Goal: Transaction & Acquisition: Purchase product/service

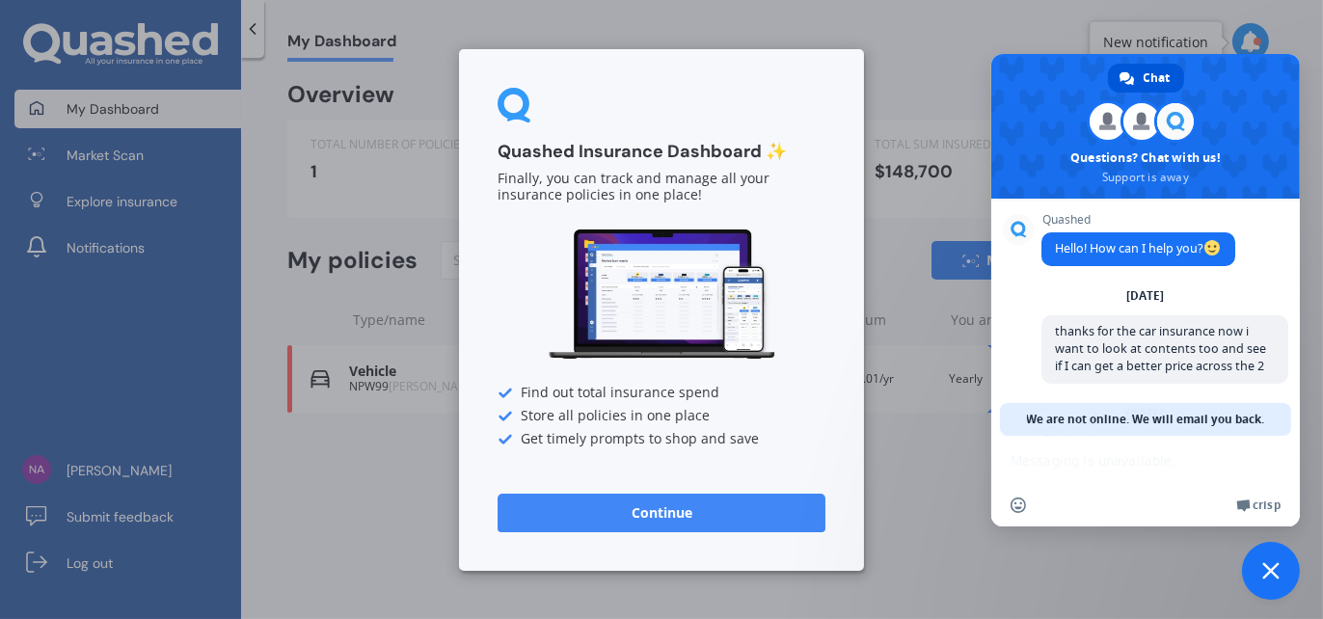
scroll to position [180, 0]
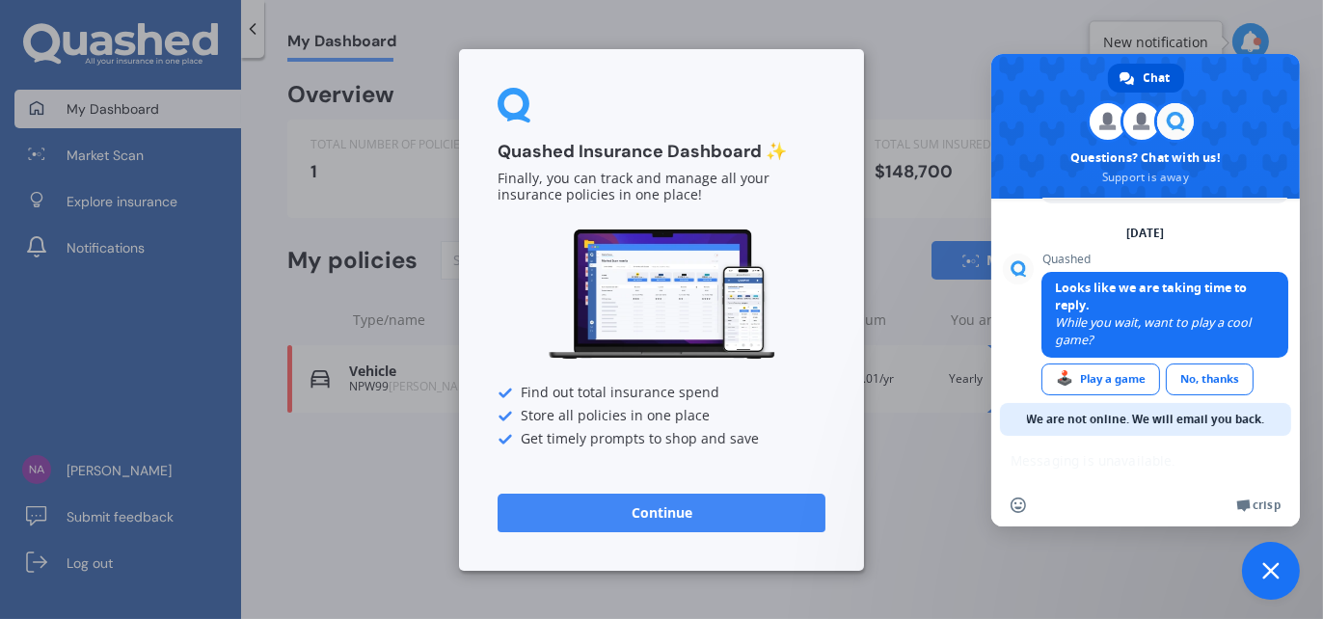
click at [754, 514] on button "Continue" at bounding box center [662, 512] width 328 height 39
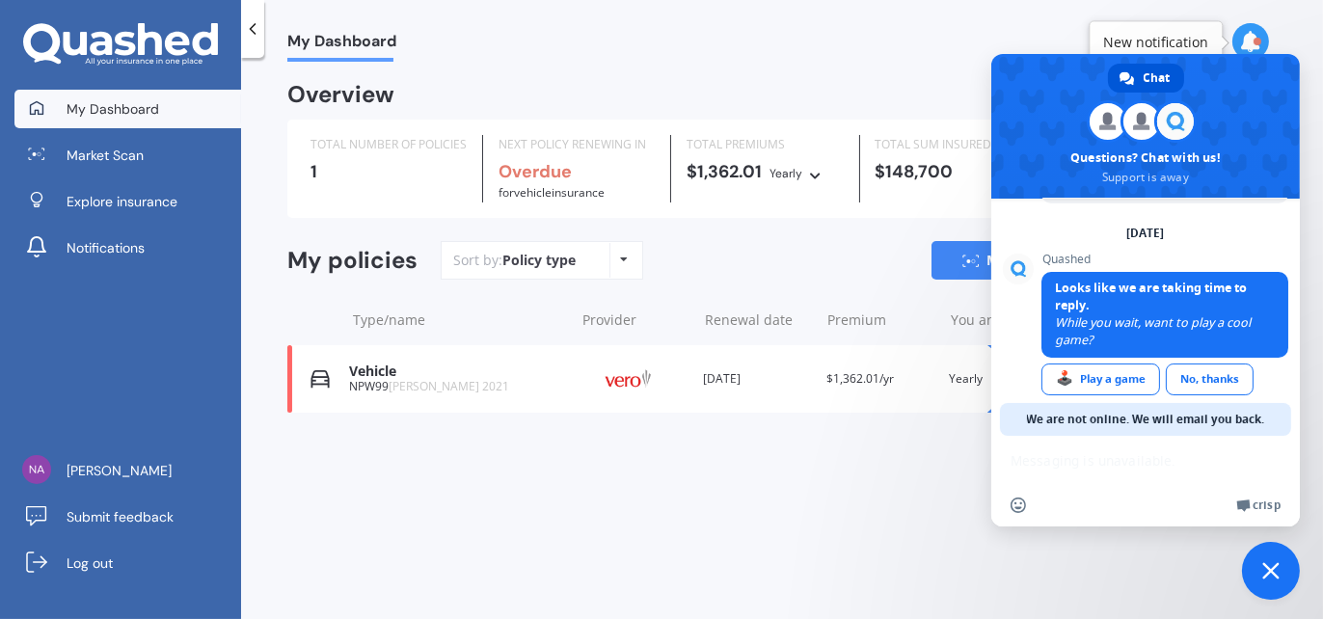
click at [1273, 568] on span "Close chat" at bounding box center [1270, 570] width 17 height 17
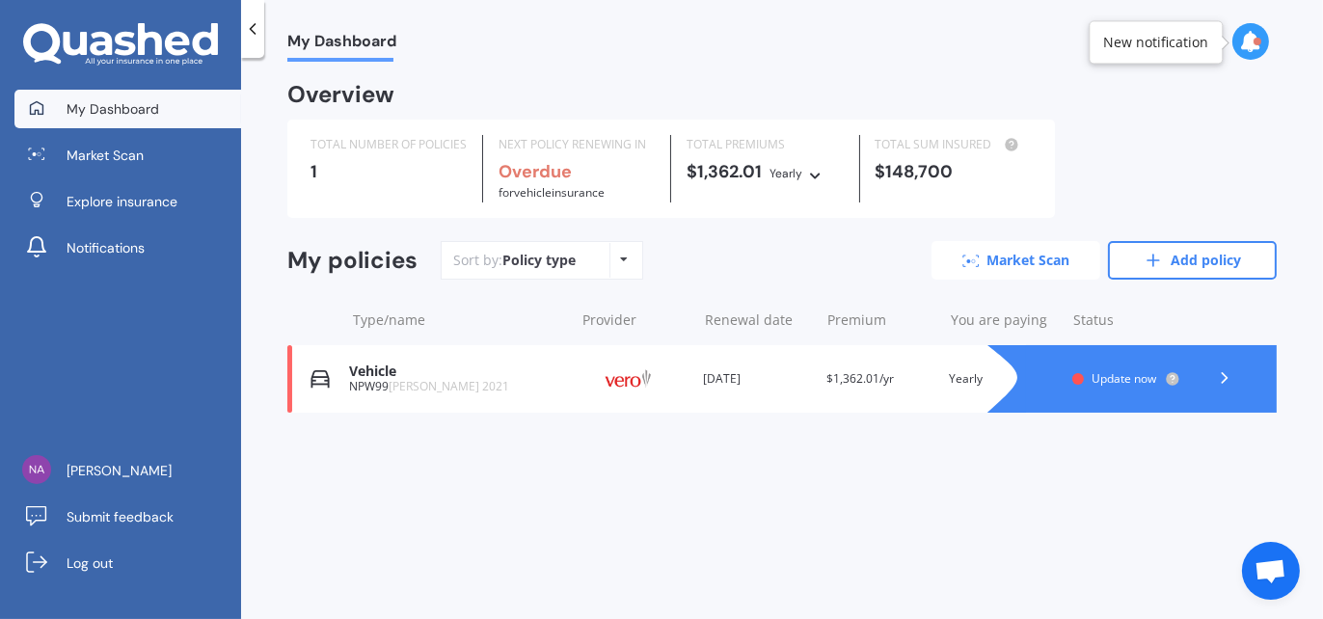
click at [1027, 268] on link "Market Scan" at bounding box center [1015, 260] width 169 height 39
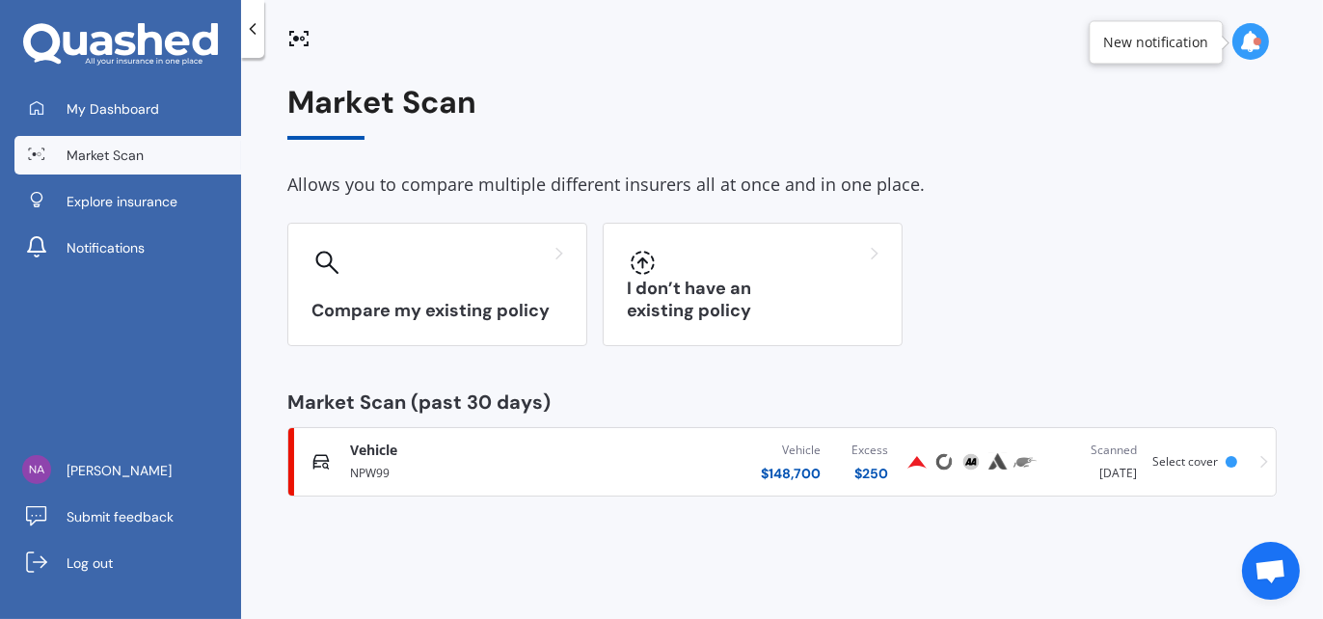
click at [801, 464] on div "$ 148,700" at bounding box center [791, 473] width 60 height 19
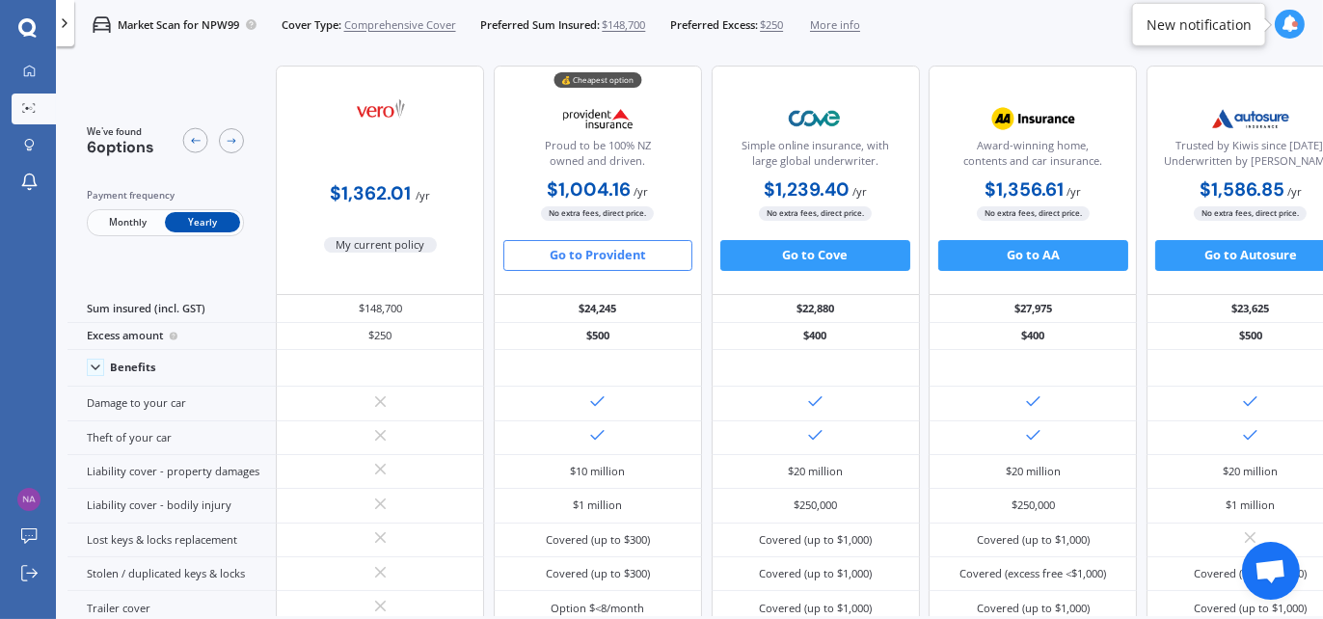
click at [607, 251] on button "Go to Provident" at bounding box center [598, 255] width 190 height 31
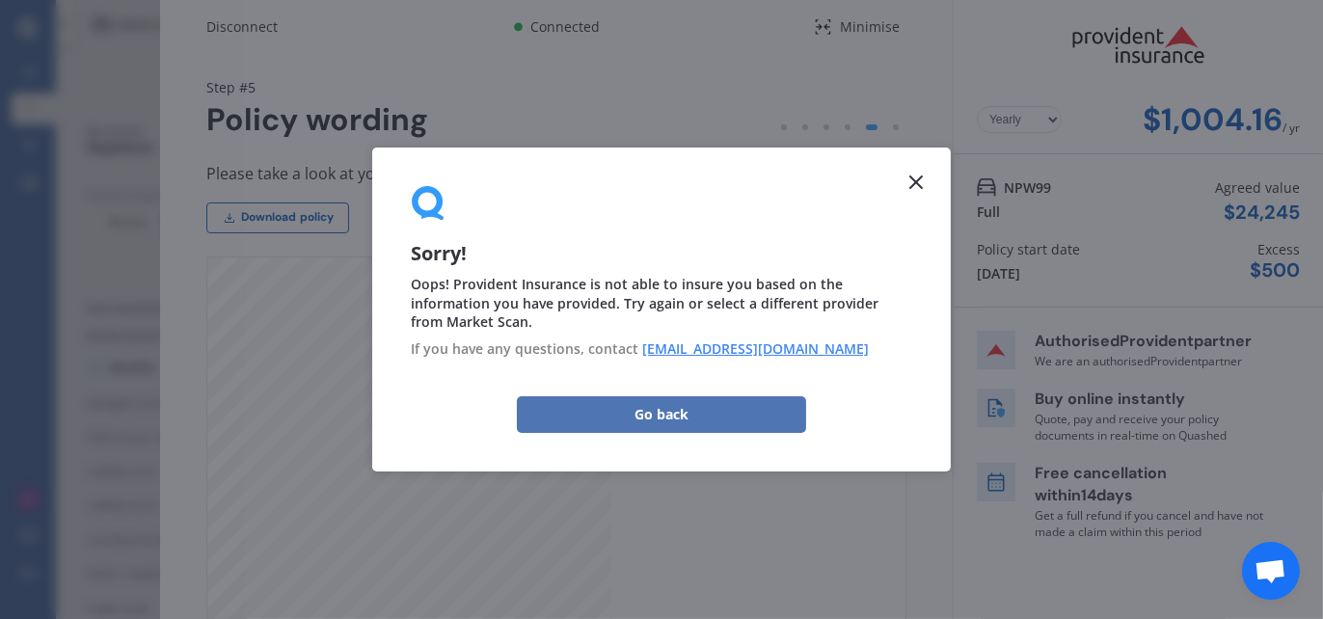
click at [710, 413] on button "Go back" at bounding box center [661, 414] width 289 height 37
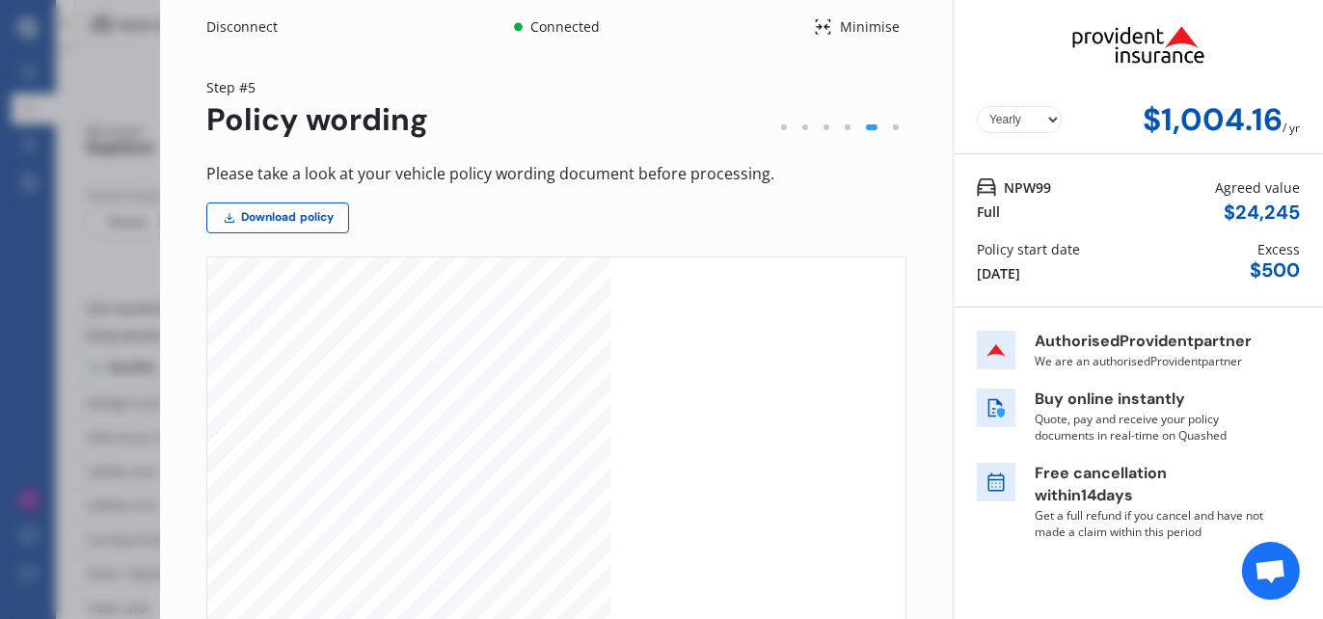
scroll to position [964, 0]
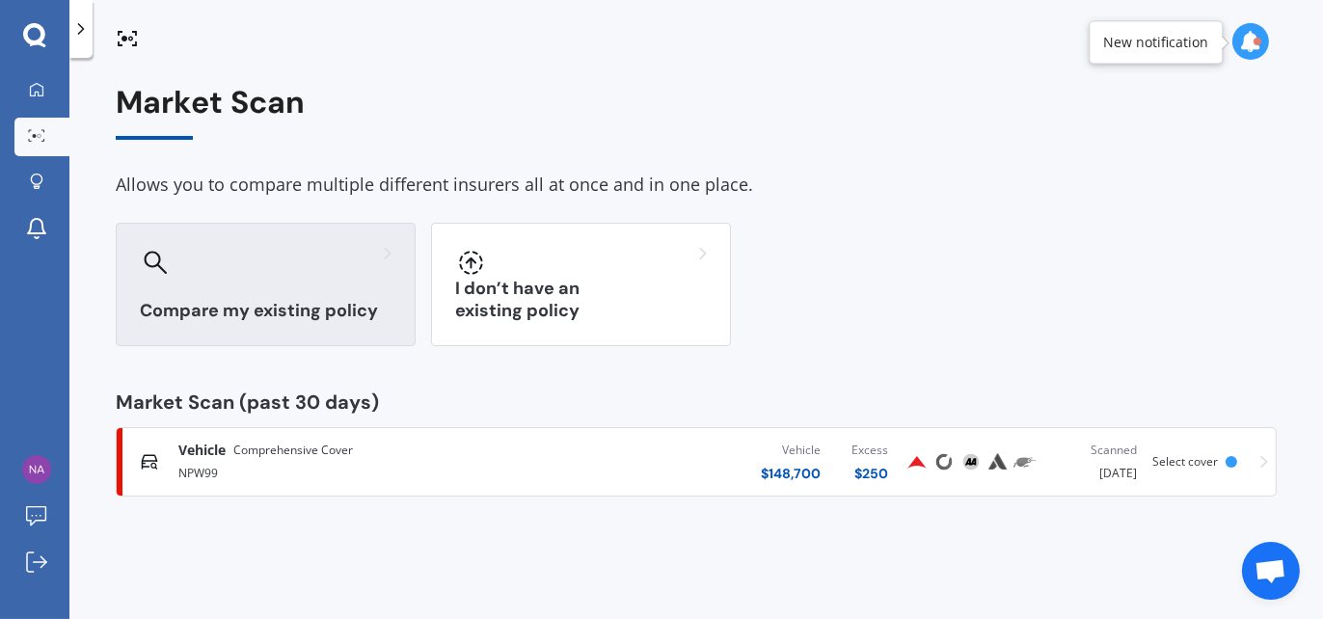
click at [307, 312] on h3 "Compare my existing policy" at bounding box center [266, 311] width 252 height 22
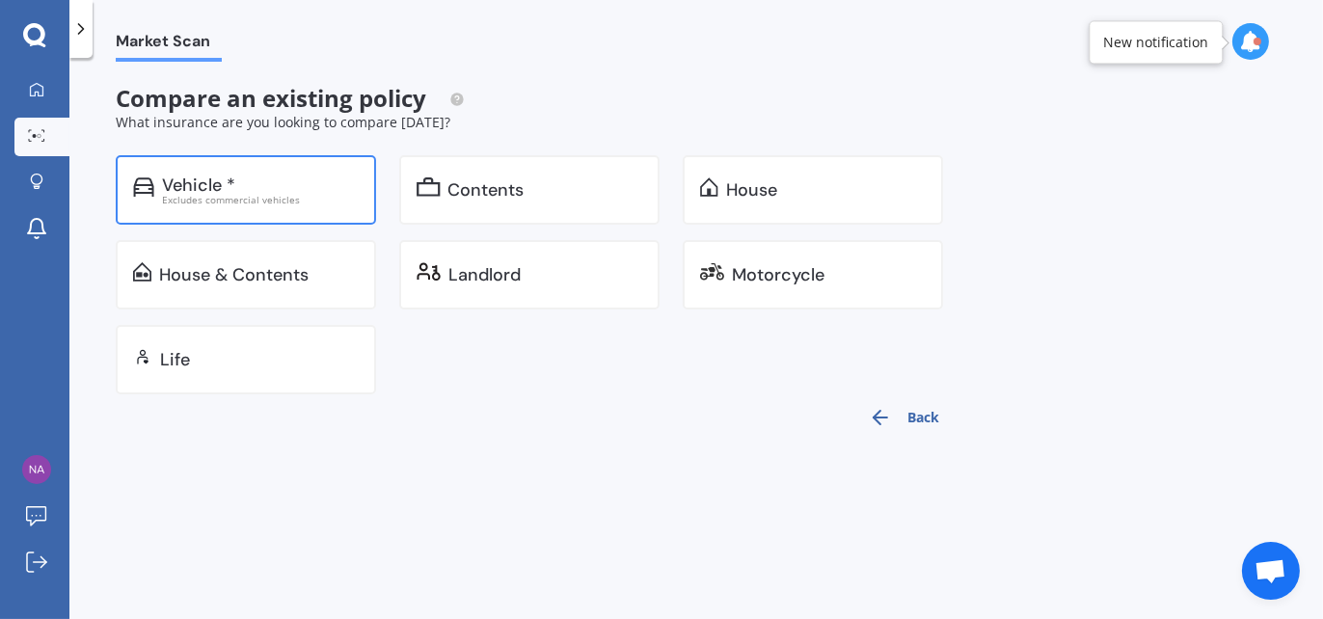
click at [287, 195] on div "Excludes commercial vehicles" at bounding box center [260, 200] width 197 height 10
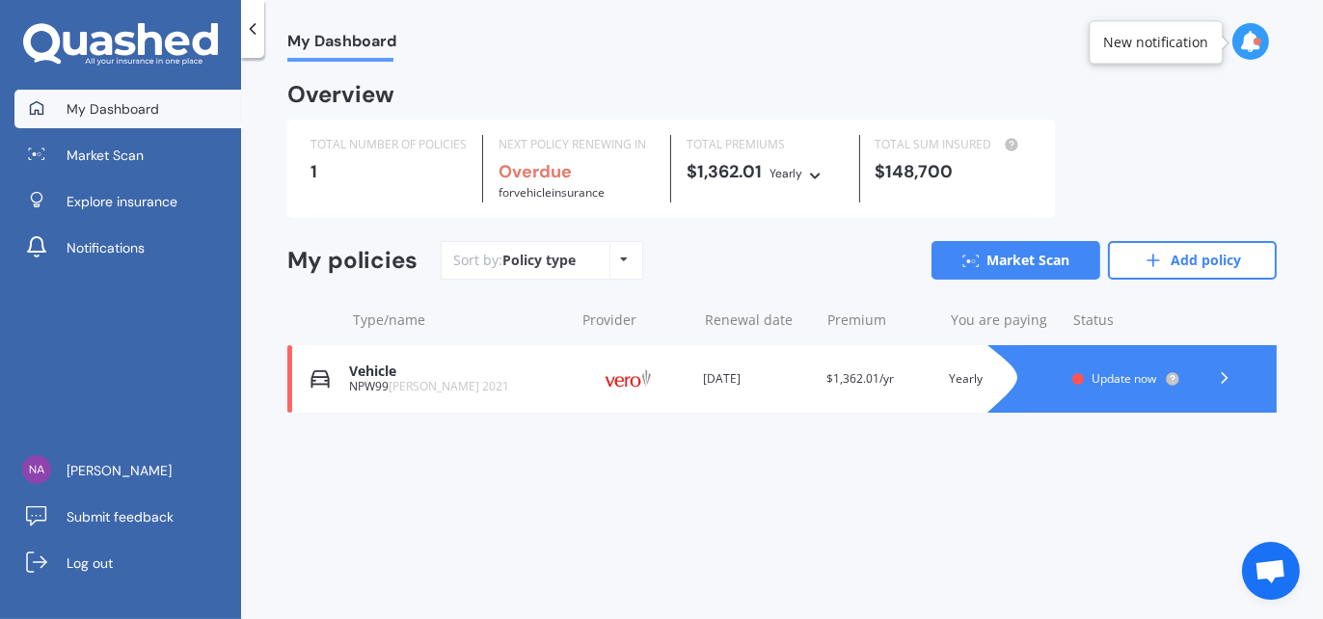
scroll to position [185, 0]
click at [1013, 265] on link "Market Scan" at bounding box center [1015, 260] width 169 height 39
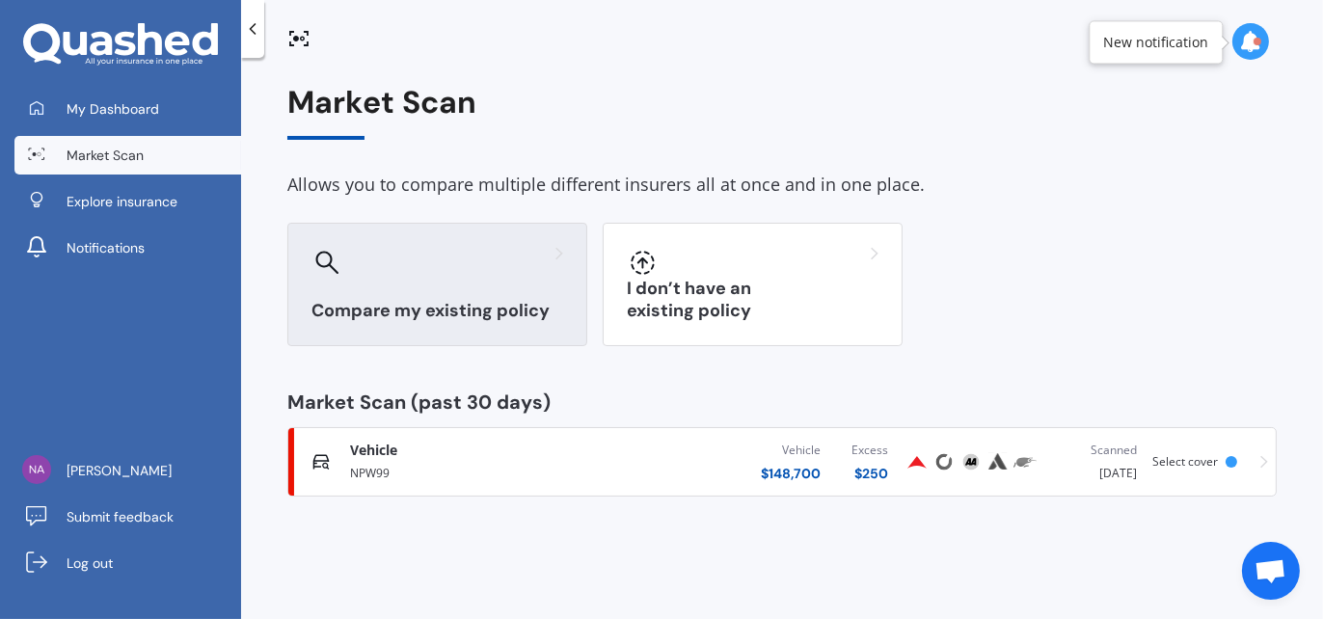
click at [444, 283] on div "Compare my existing policy" at bounding box center [437, 284] width 300 height 123
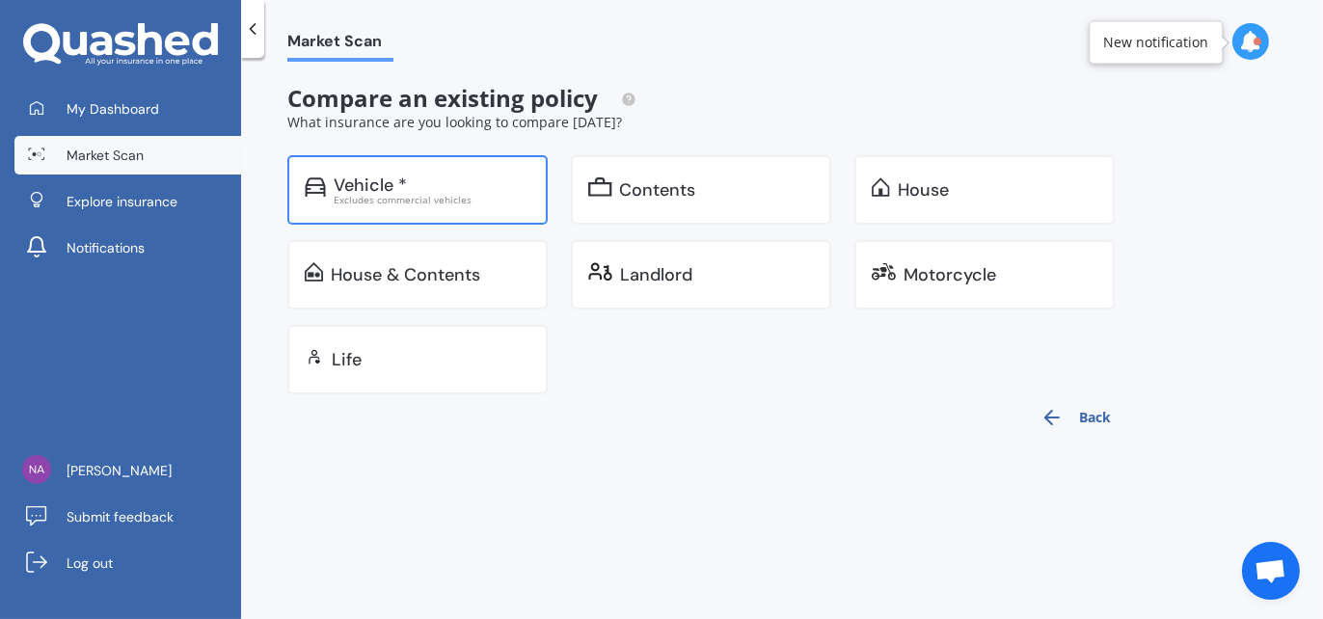
click at [441, 195] on div "Excludes commercial vehicles" at bounding box center [432, 200] width 197 height 10
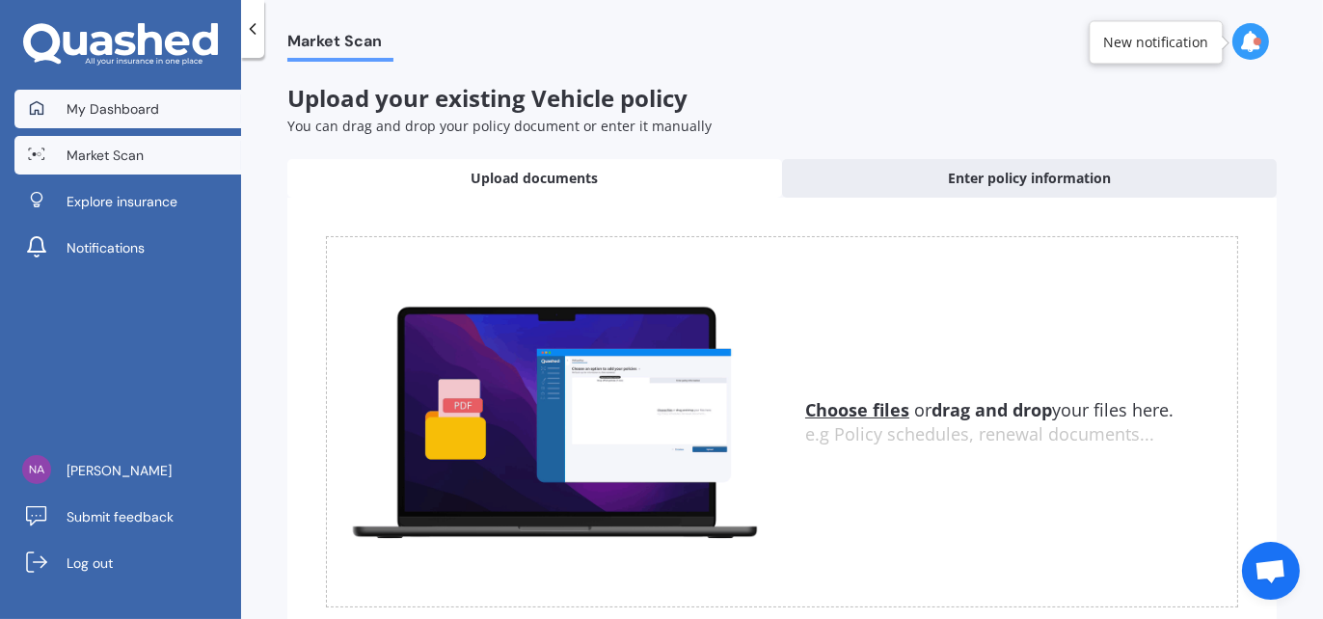
click at [149, 111] on span "My Dashboard" at bounding box center [113, 108] width 93 height 19
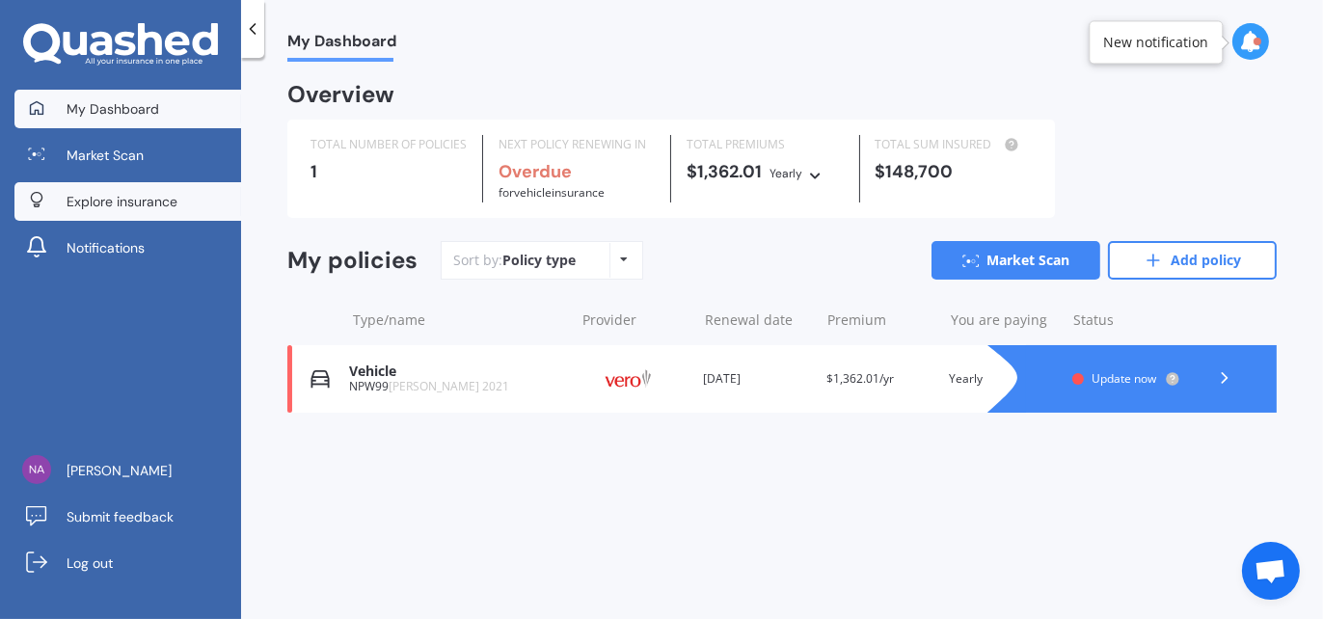
click at [147, 207] on span "Explore insurance" at bounding box center [122, 201] width 111 height 19
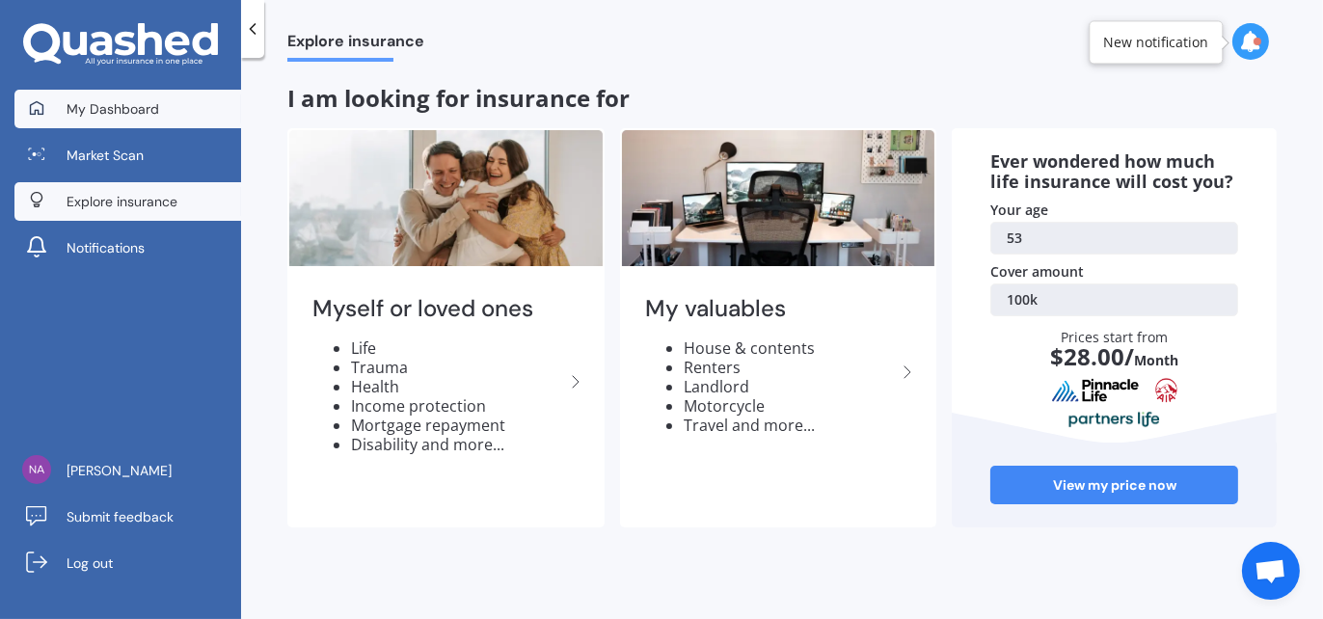
click at [135, 117] on span "My Dashboard" at bounding box center [113, 108] width 93 height 19
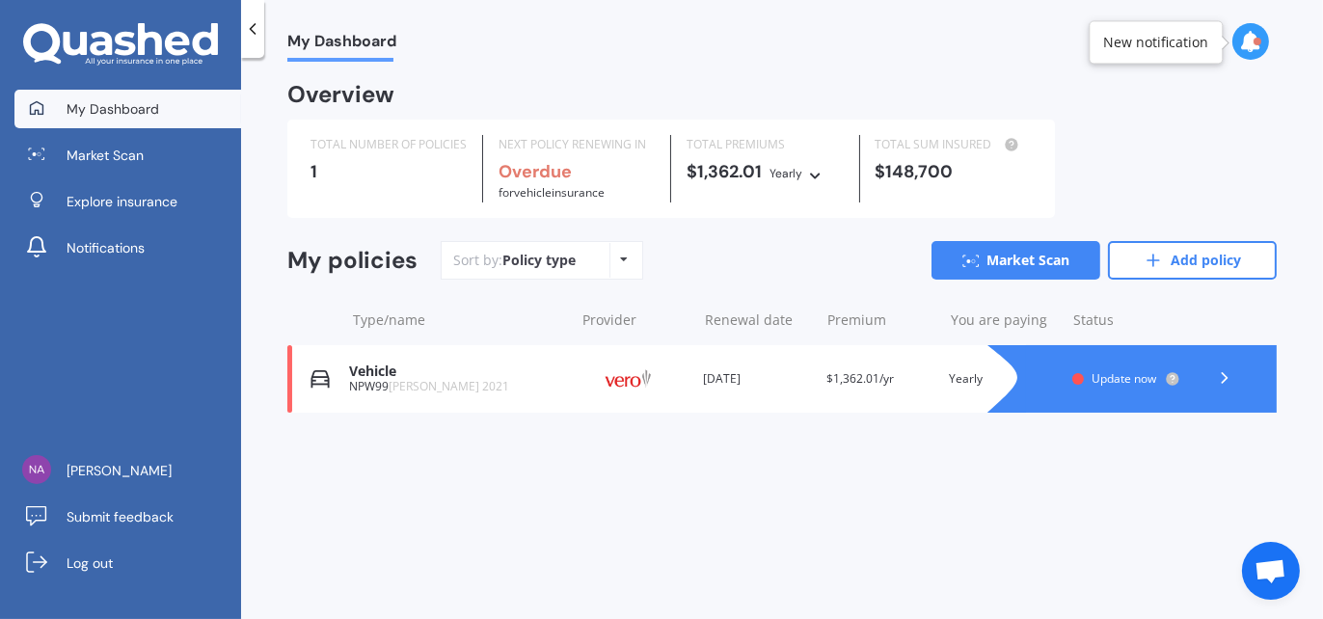
scroll to position [185, 0]
click at [621, 260] on icon at bounding box center [625, 260] width 8 height 12
click at [334, 266] on div "My policies" at bounding box center [352, 261] width 130 height 28
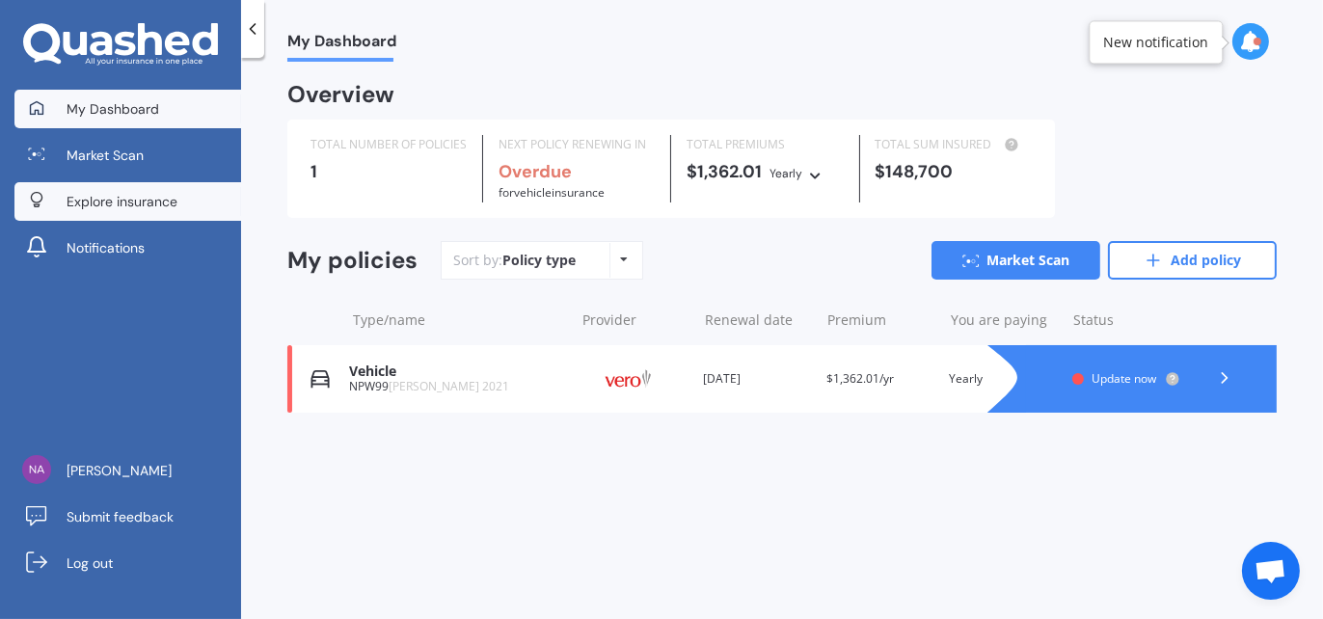
click at [188, 207] on link "Explore insurance" at bounding box center [127, 201] width 227 height 39
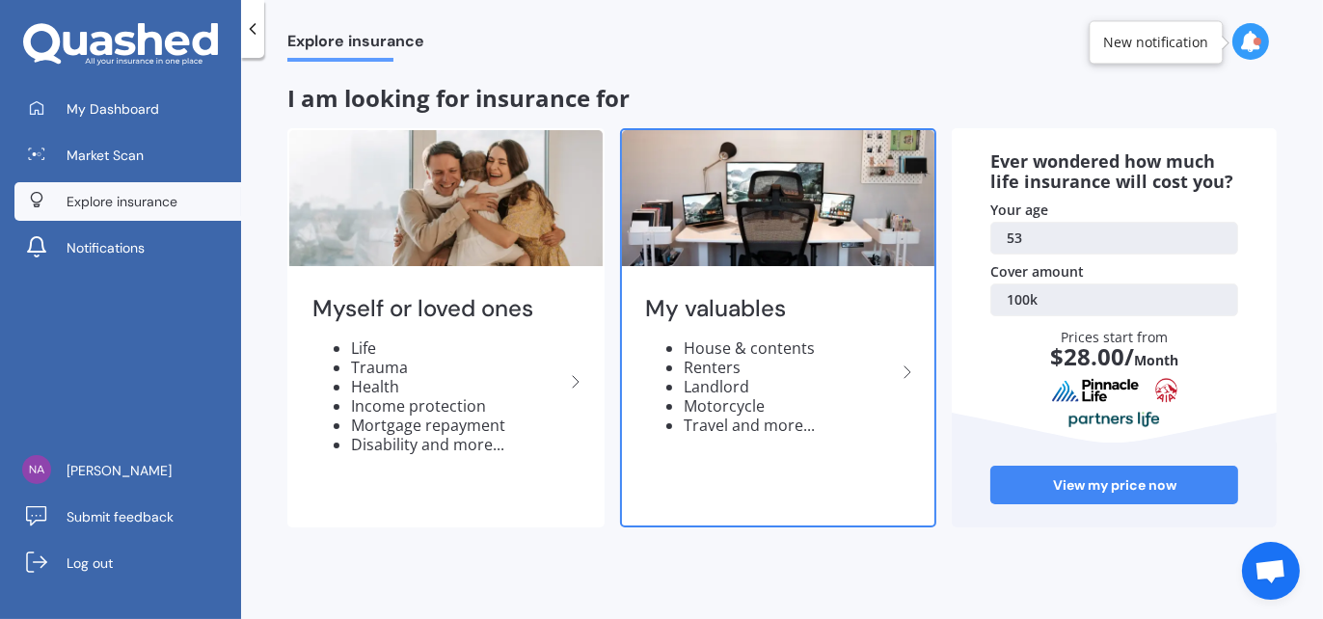
click at [793, 372] on li "Renters" at bounding box center [790, 367] width 213 height 19
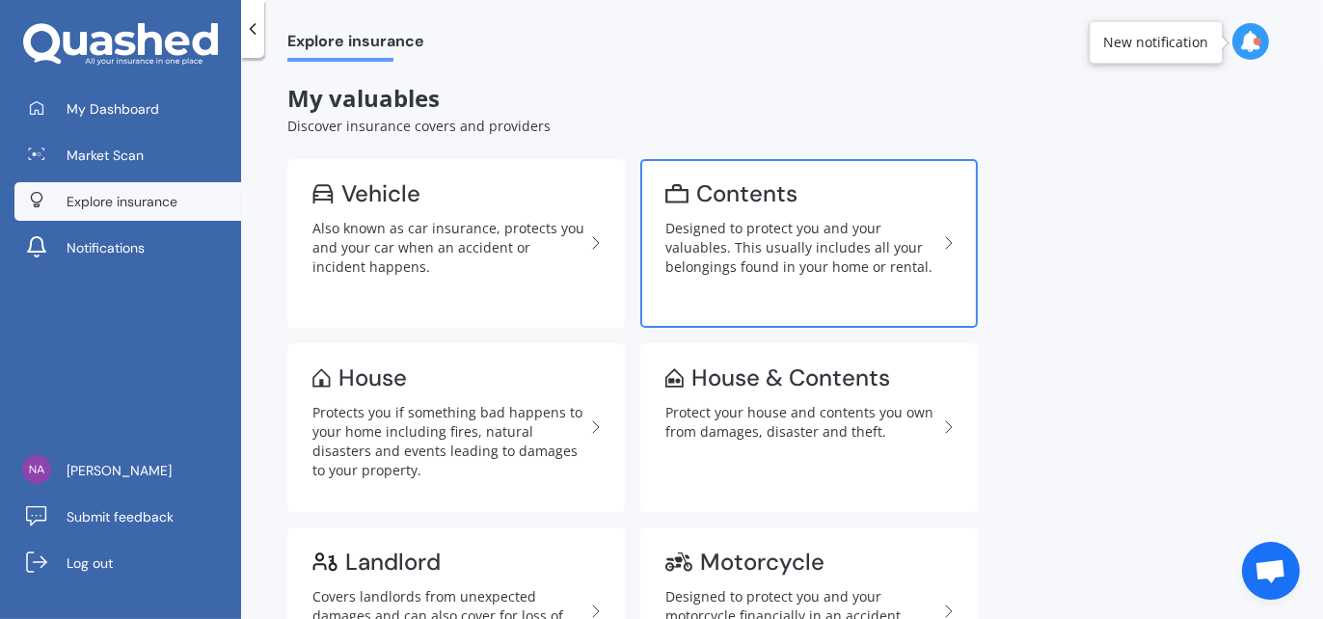
click at [831, 280] on link "Contents Designed to protect you and your valuables. This usually includes all …" at bounding box center [808, 243] width 337 height 169
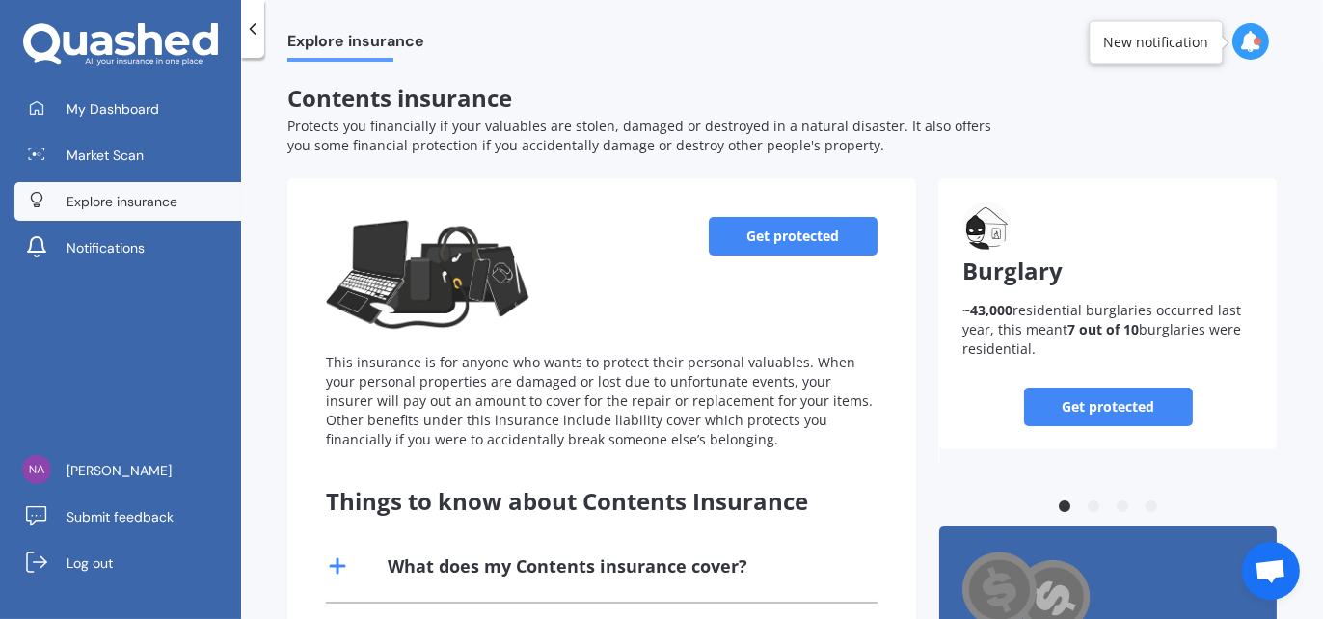
click at [786, 242] on link "Get protected" at bounding box center [793, 236] width 169 height 39
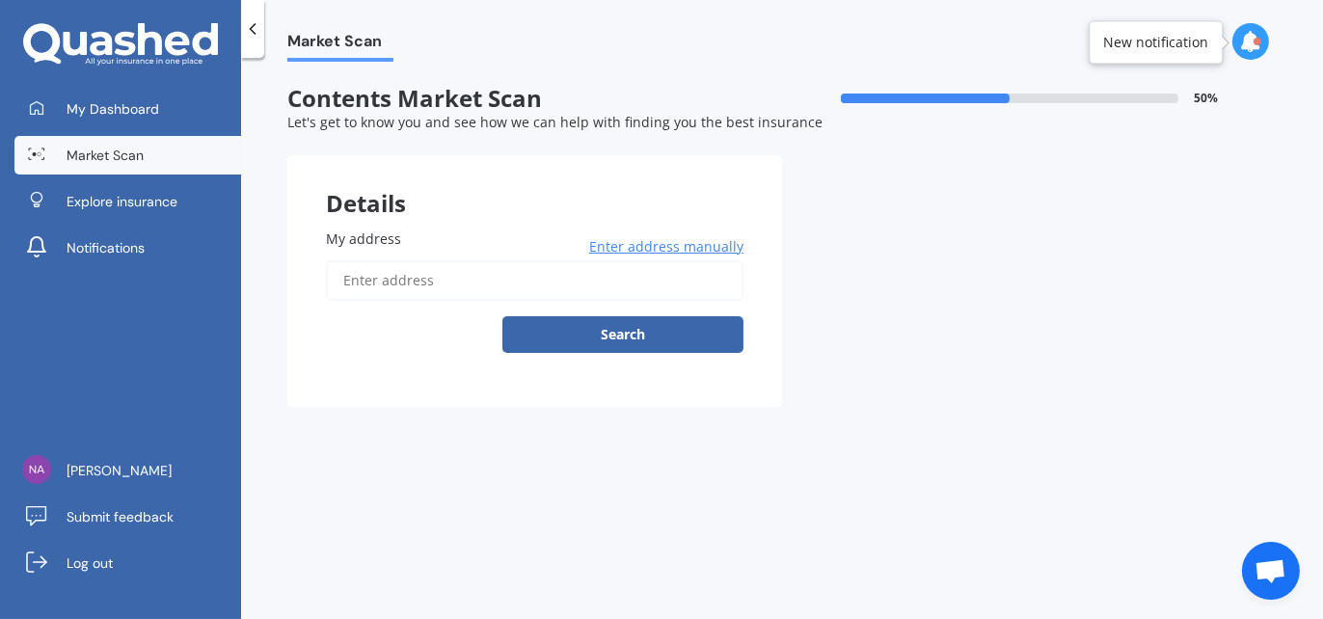
click at [508, 284] on input "My address" at bounding box center [535, 280] width 418 height 40
type input "[STREET_ADDRESS]"
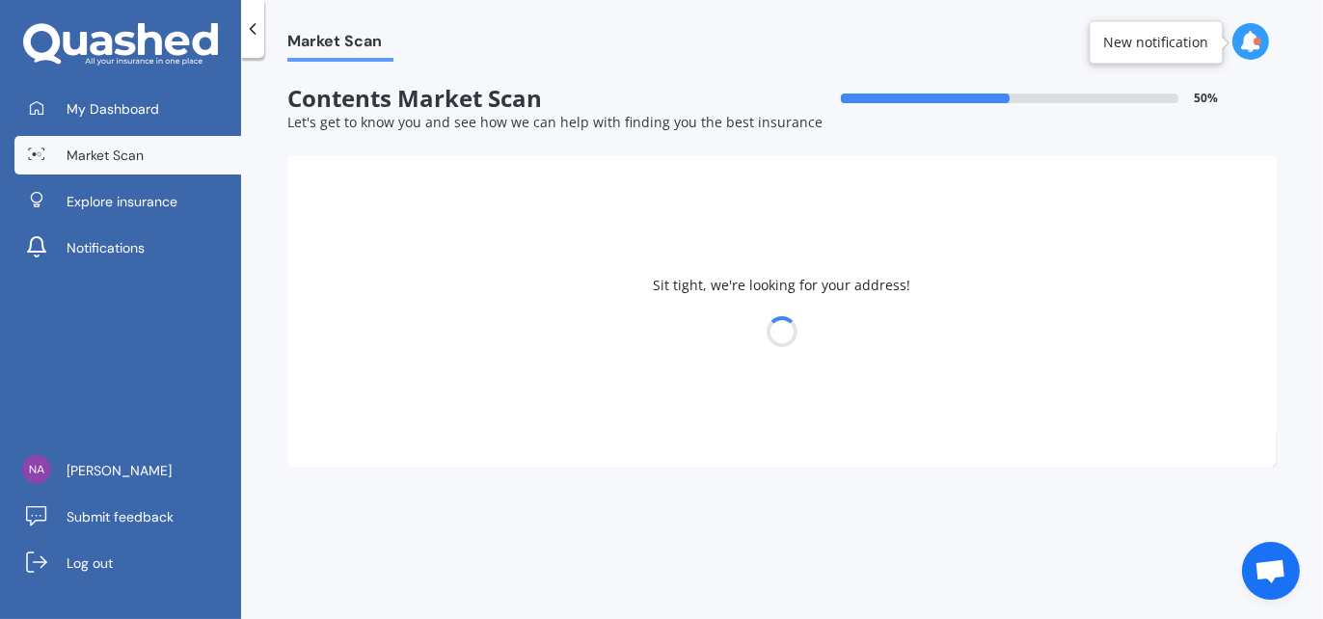
select select "06"
select select "1972"
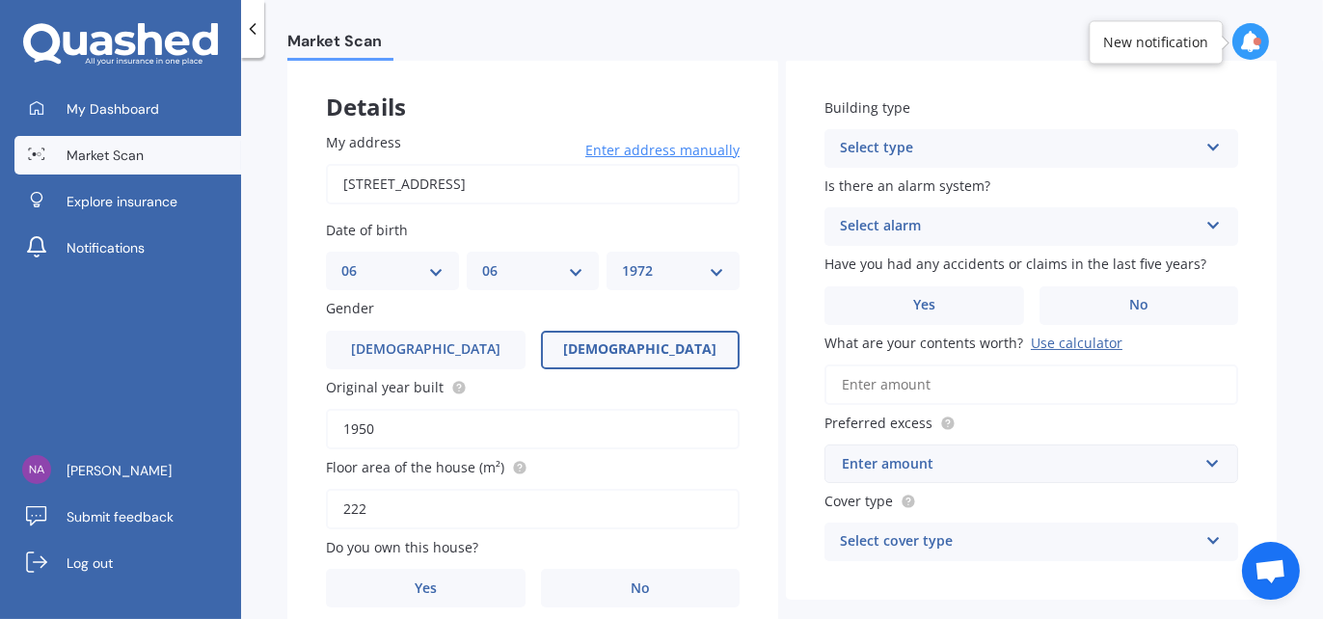
scroll to position [185, 0]
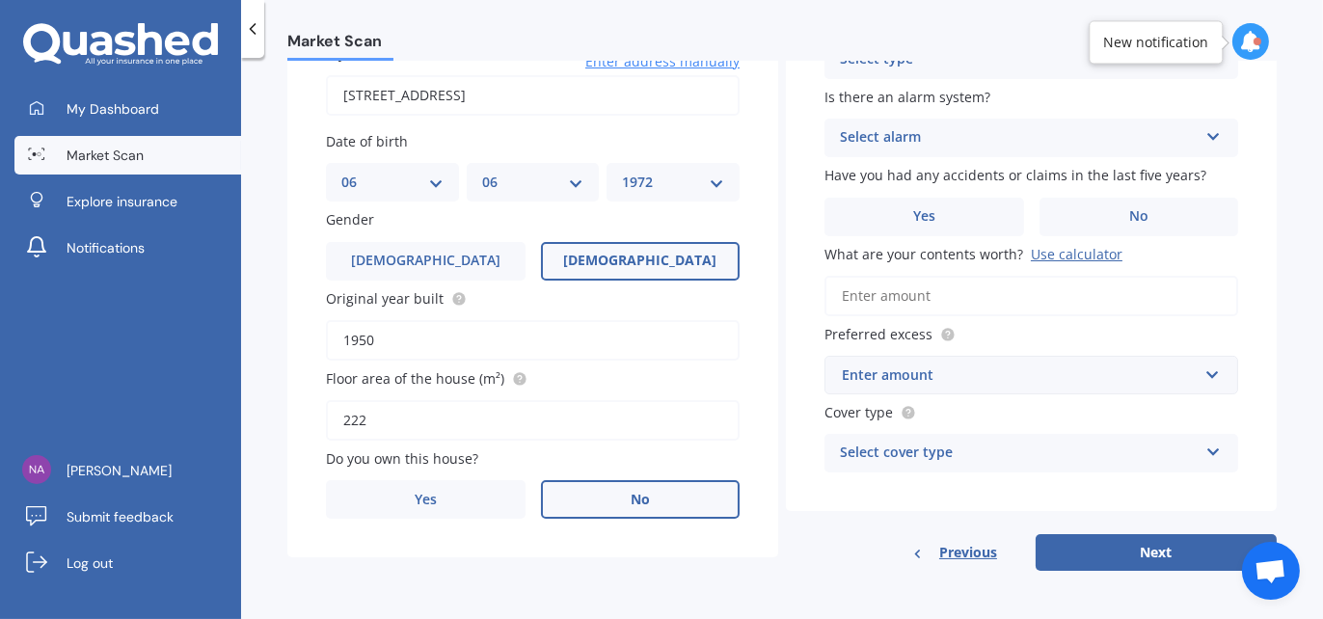
click at [653, 499] on label "No" at bounding box center [641, 499] width 200 height 39
click at [0, 0] on input "No" at bounding box center [0, 0] width 0 height 0
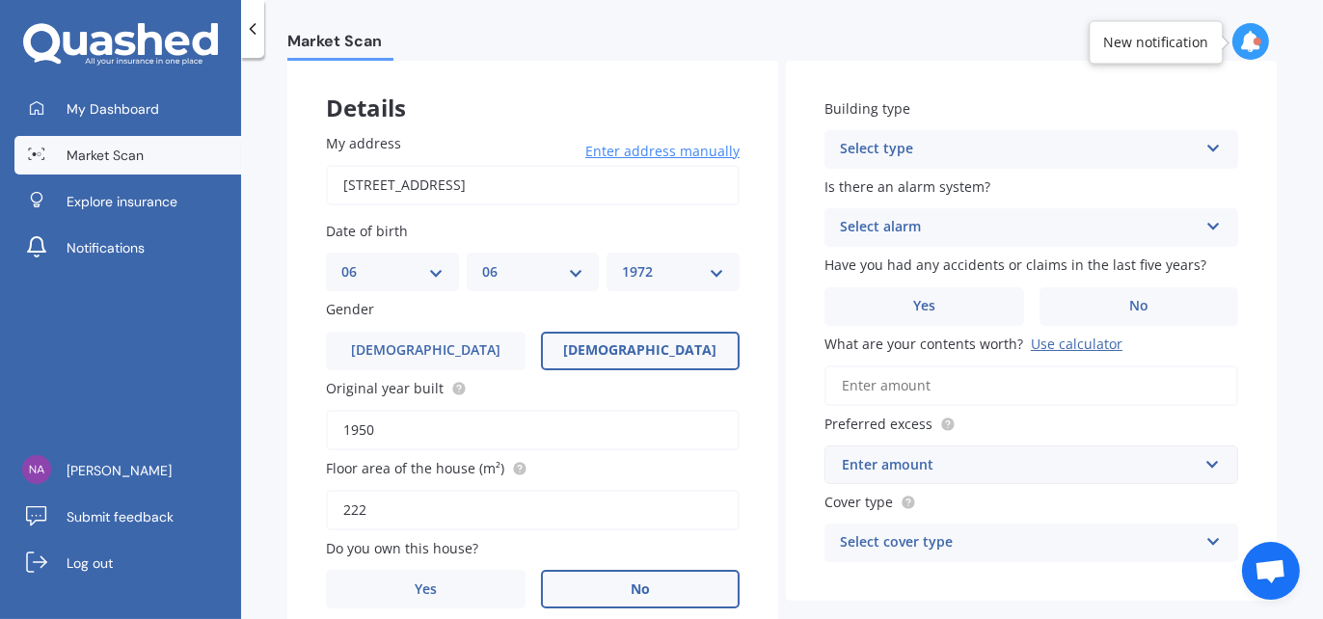
scroll to position [0, 0]
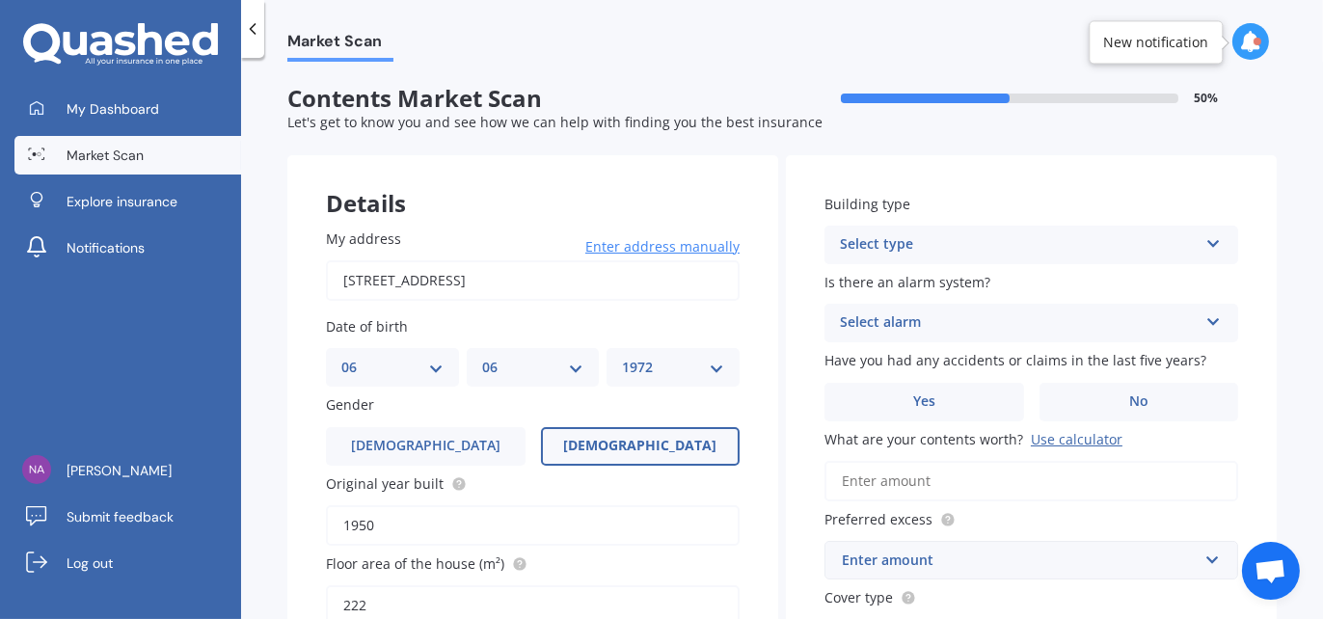
click at [984, 238] on div "Select type" at bounding box center [1019, 244] width 358 height 23
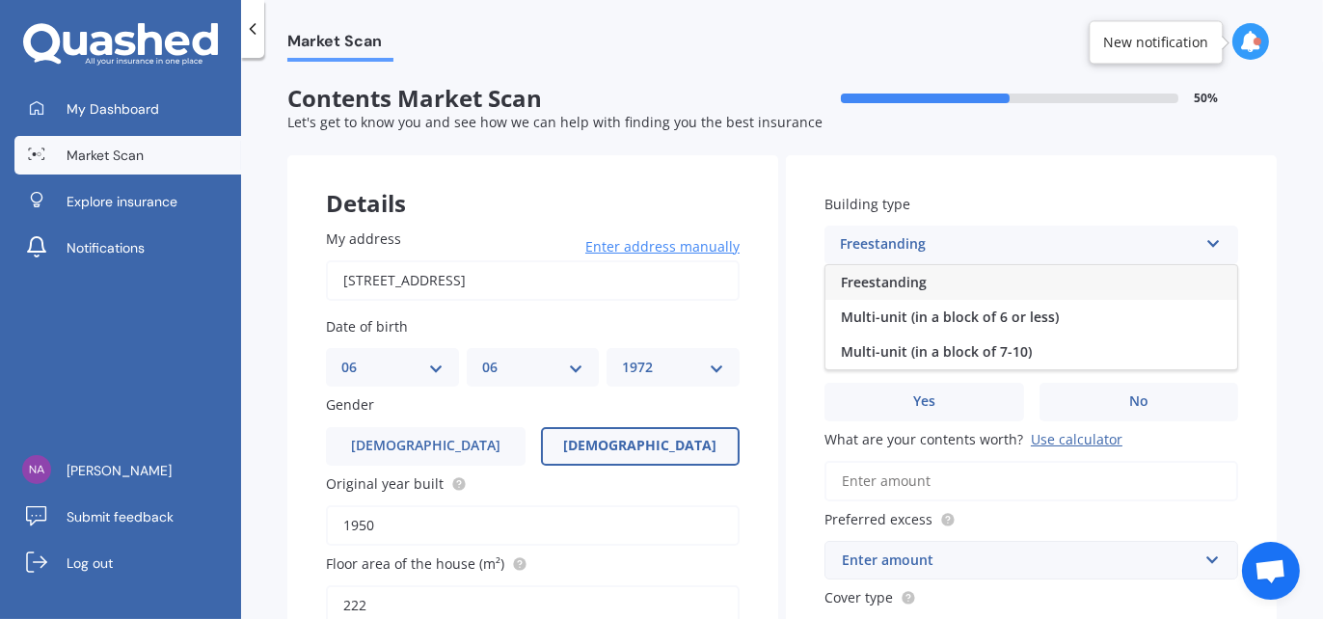
click at [1043, 283] on div "Freestanding" at bounding box center [1031, 282] width 412 height 35
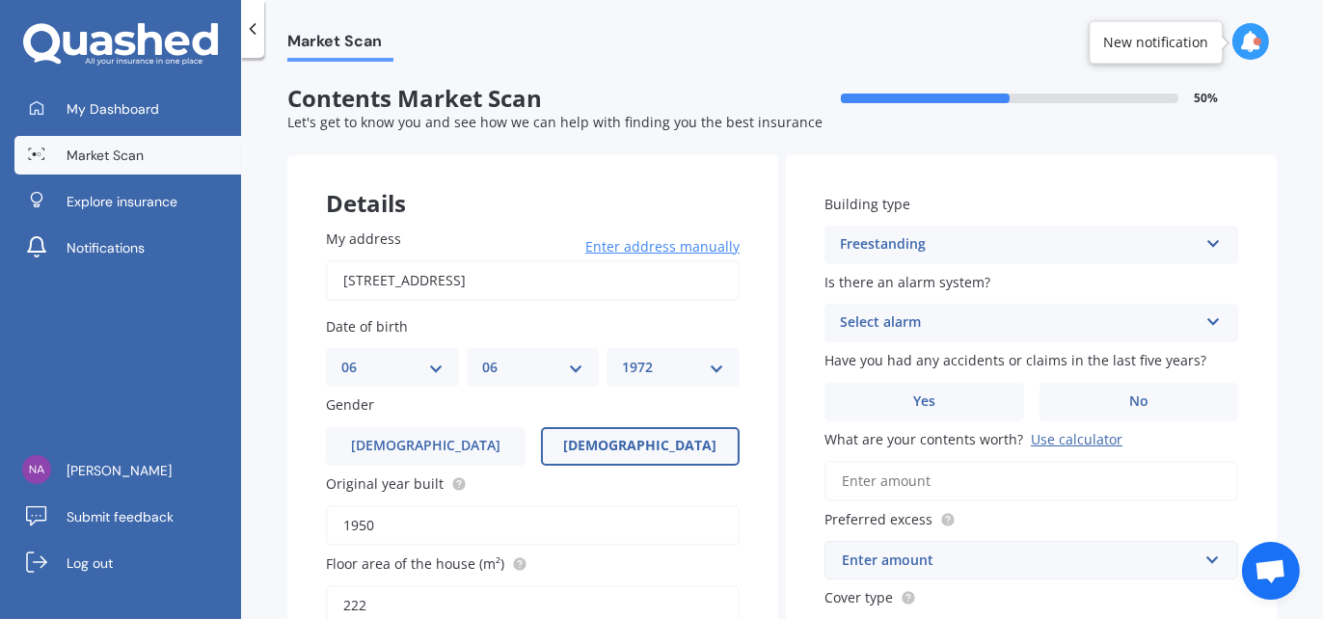
click at [1048, 323] on div "Select alarm" at bounding box center [1019, 322] width 358 height 23
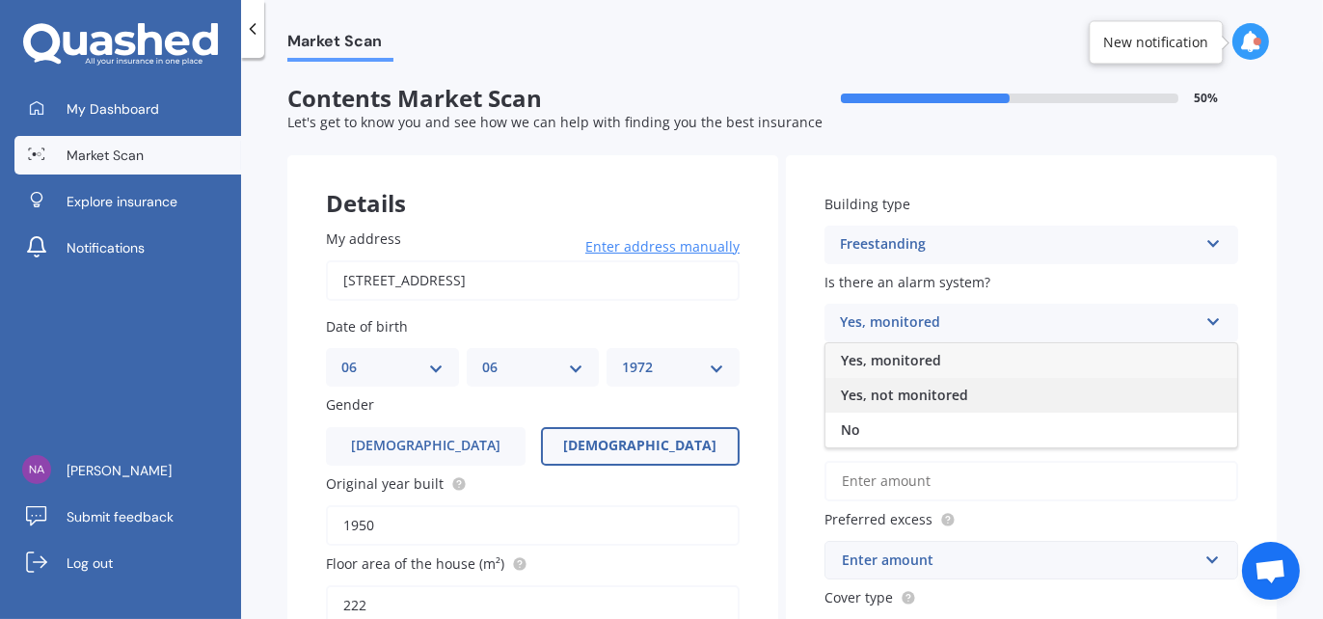
click at [954, 395] on span "Yes, not monitored" at bounding box center [904, 395] width 127 height 18
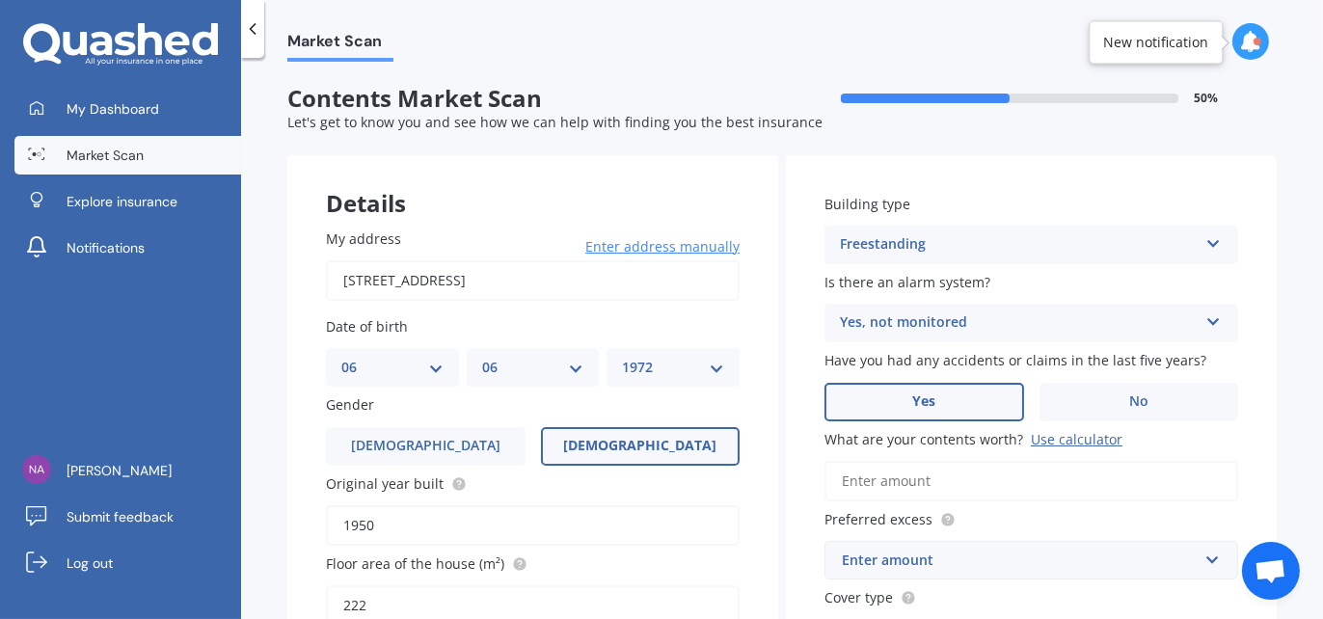
click at [1005, 405] on label "Yes" at bounding box center [924, 402] width 200 height 39
click at [0, 0] on input "Yes" at bounding box center [0, 0] width 0 height 0
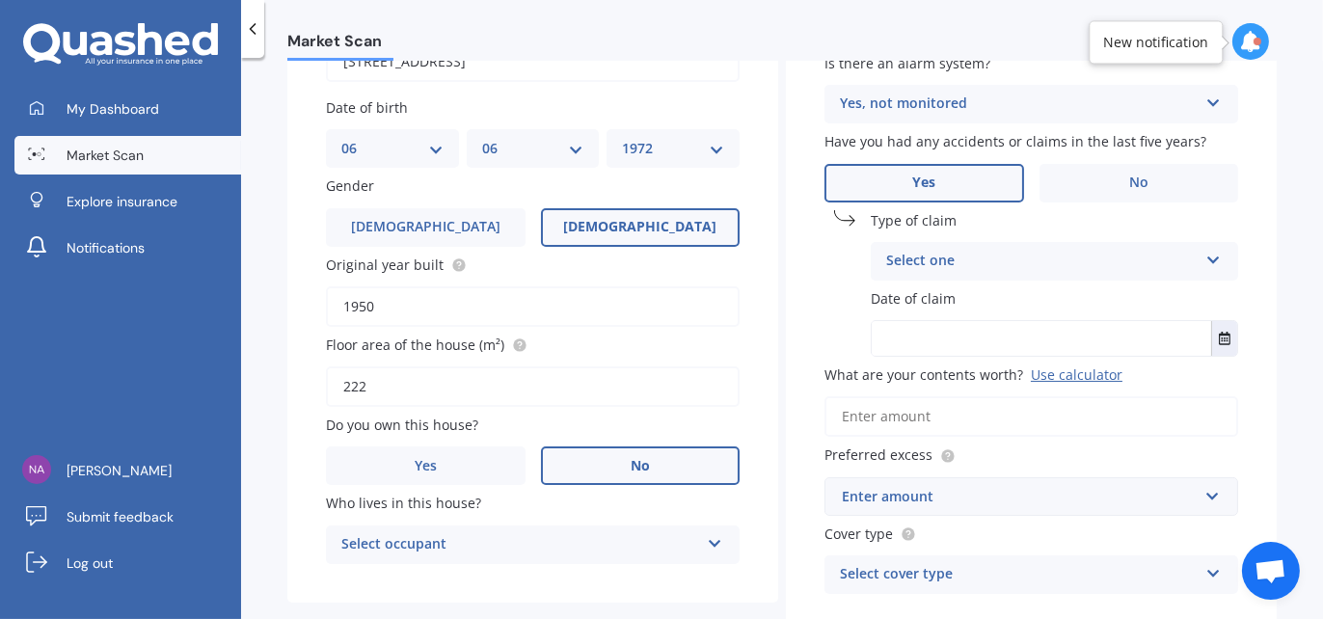
scroll to position [289, 0]
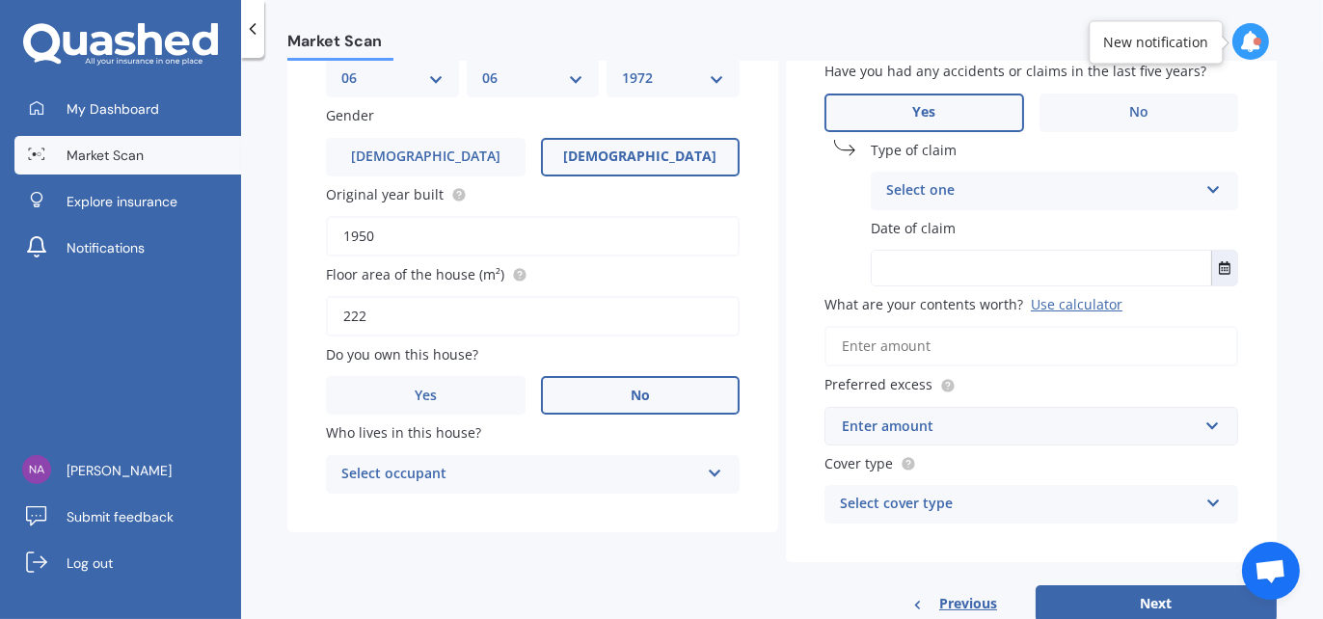
click at [1015, 193] on div "Select one" at bounding box center [1041, 190] width 311 height 23
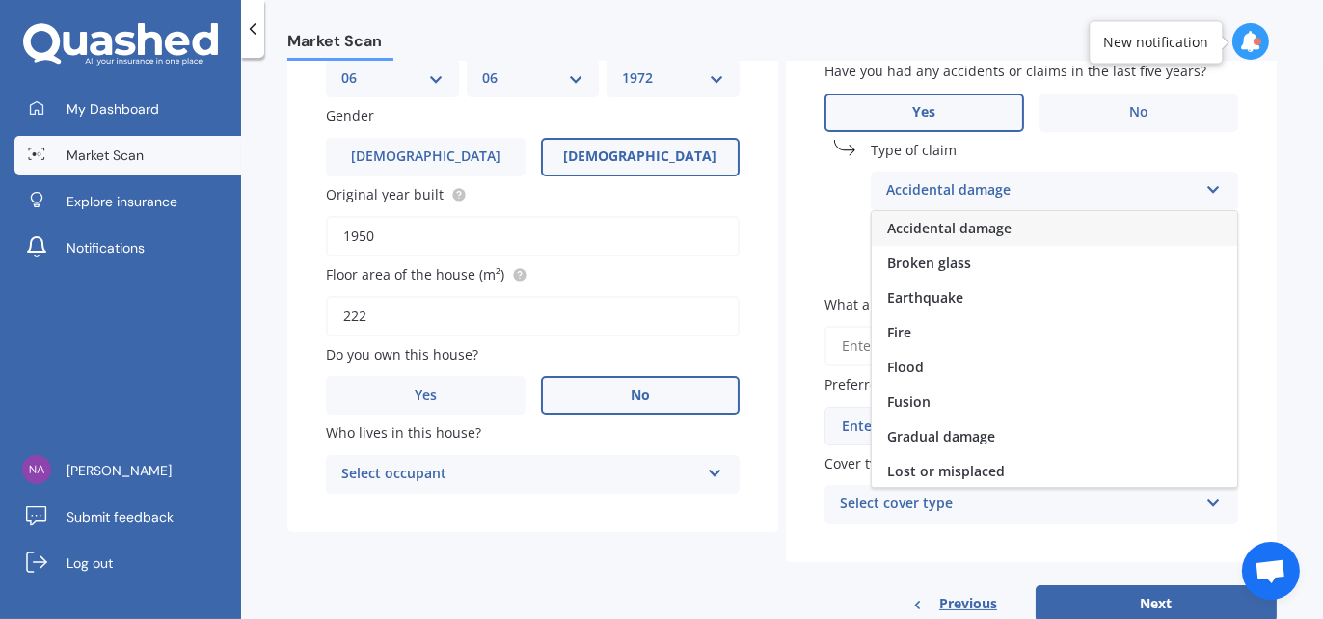
click at [1015, 188] on div "Accidental damage" at bounding box center [1041, 190] width 311 height 23
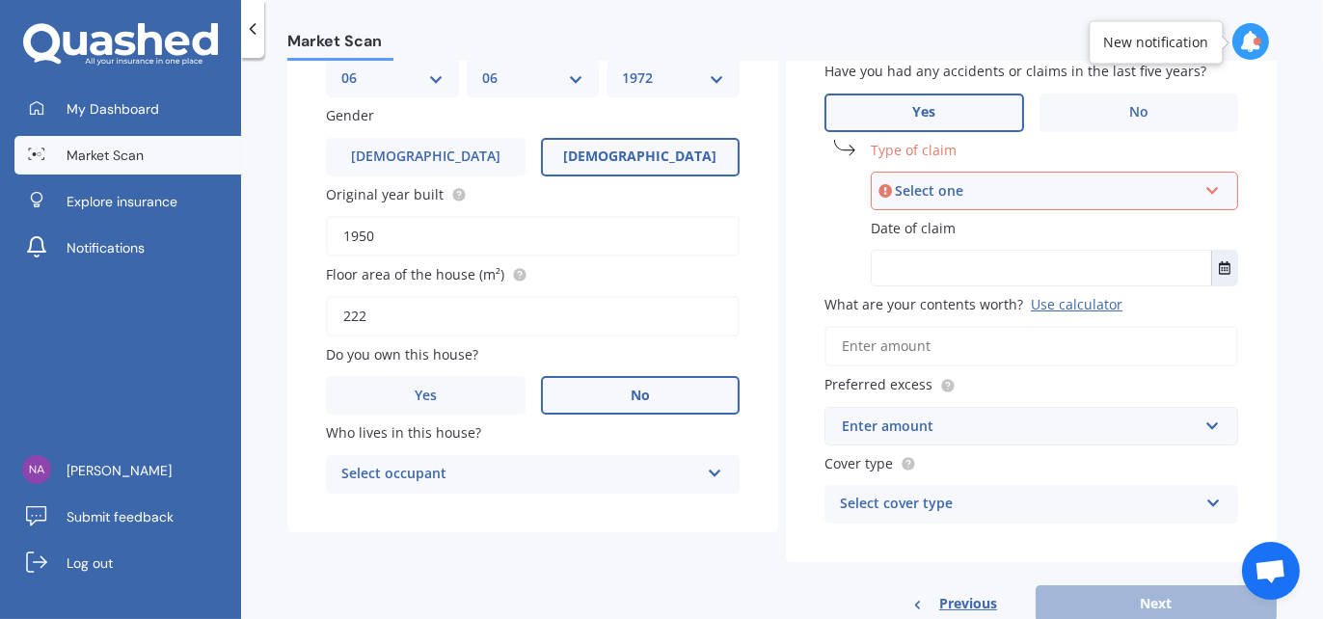
click at [1040, 193] on div "Select one" at bounding box center [1046, 190] width 302 height 21
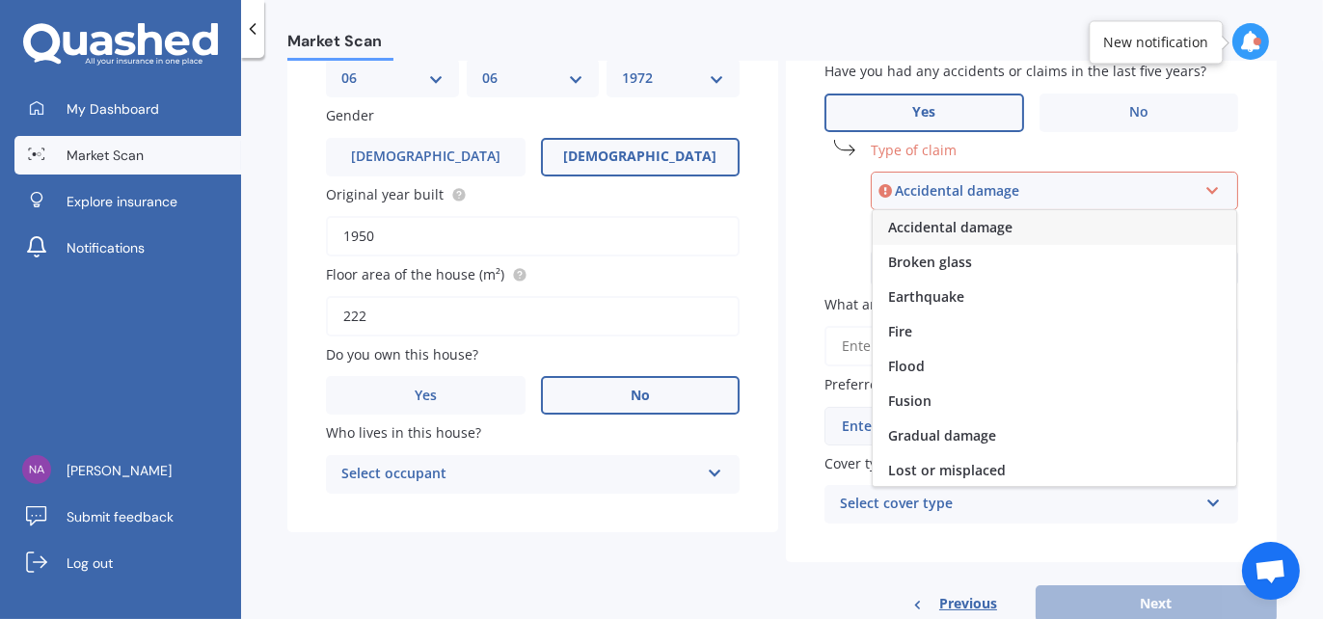
click at [1204, 187] on icon at bounding box center [1212, 186] width 16 height 13
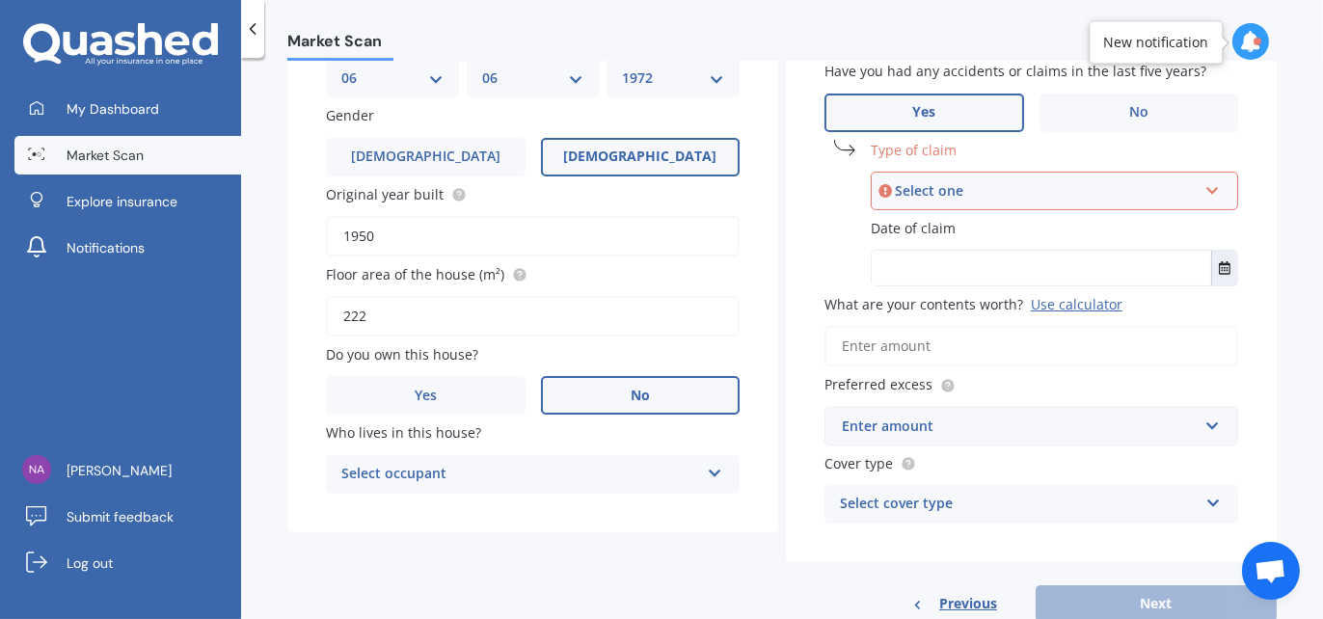
click at [1204, 187] on icon at bounding box center [1212, 186] width 16 height 13
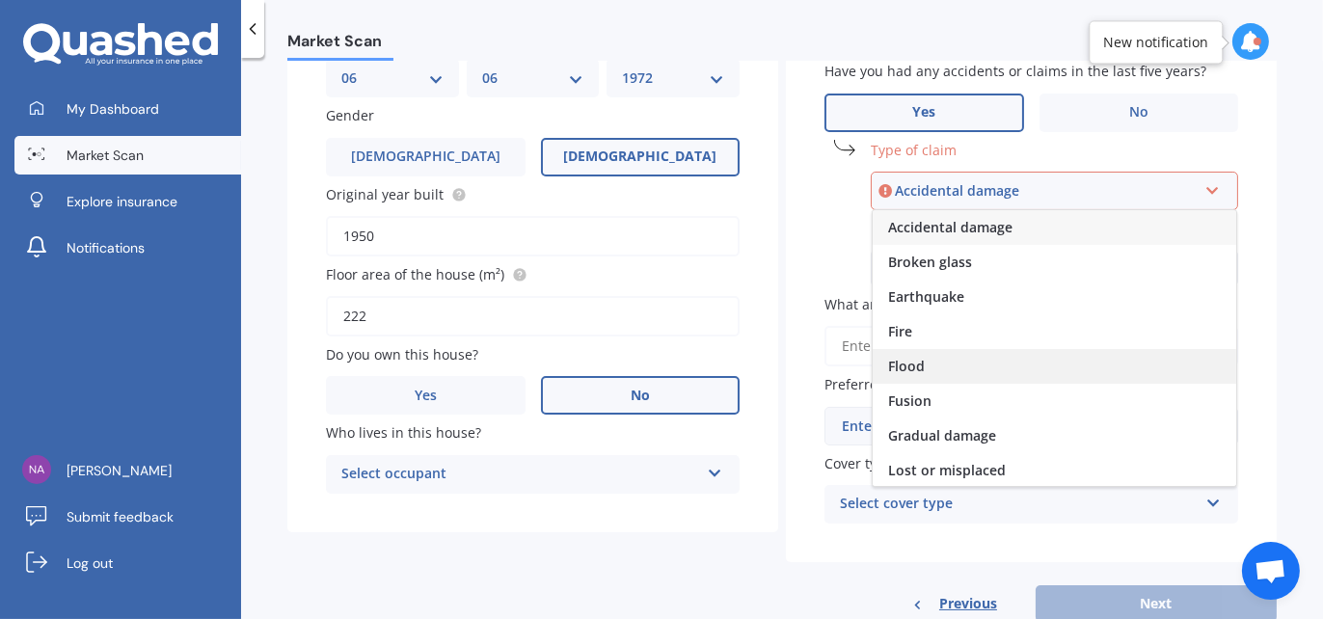
scroll to position [140, 0]
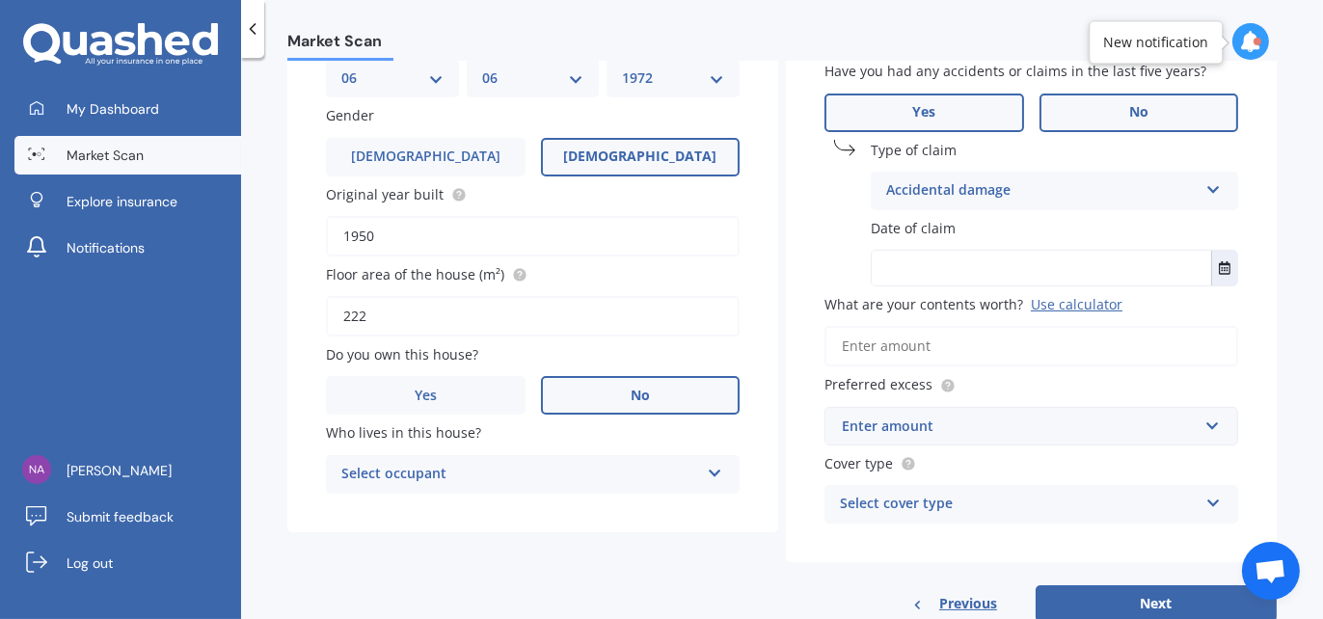
click at [1129, 114] on span "No" at bounding box center [1138, 112] width 19 height 16
click at [0, 0] on input "No" at bounding box center [0, 0] width 0 height 0
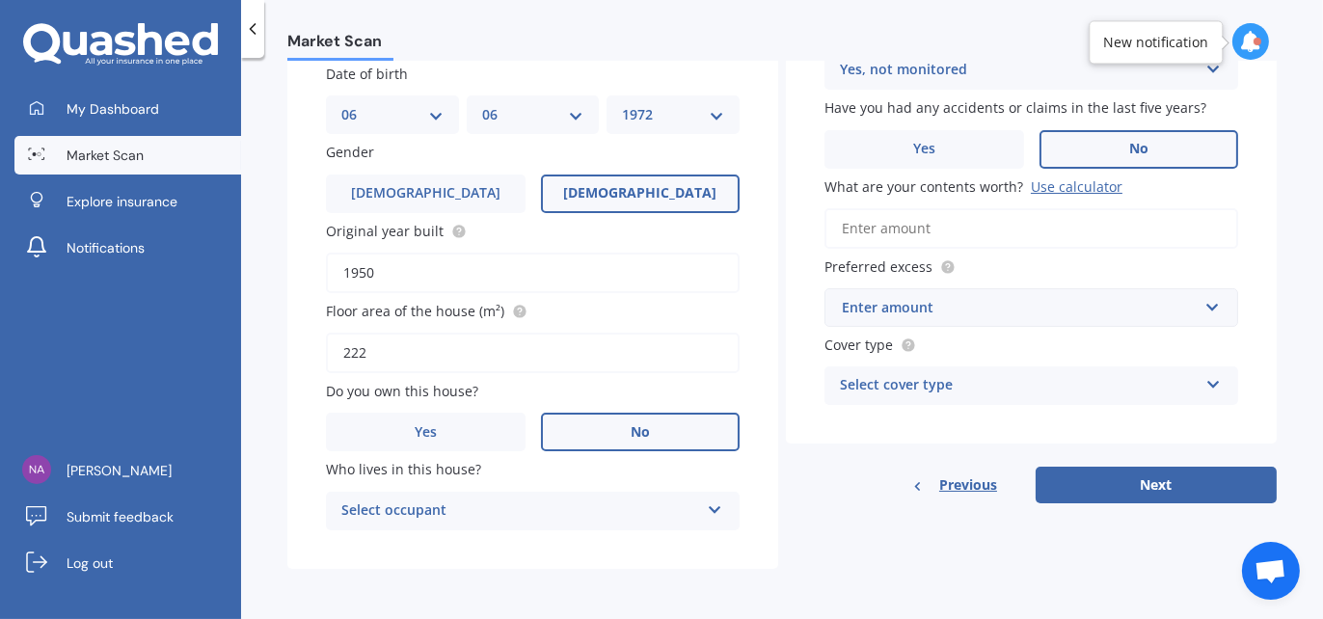
scroll to position [248, 0]
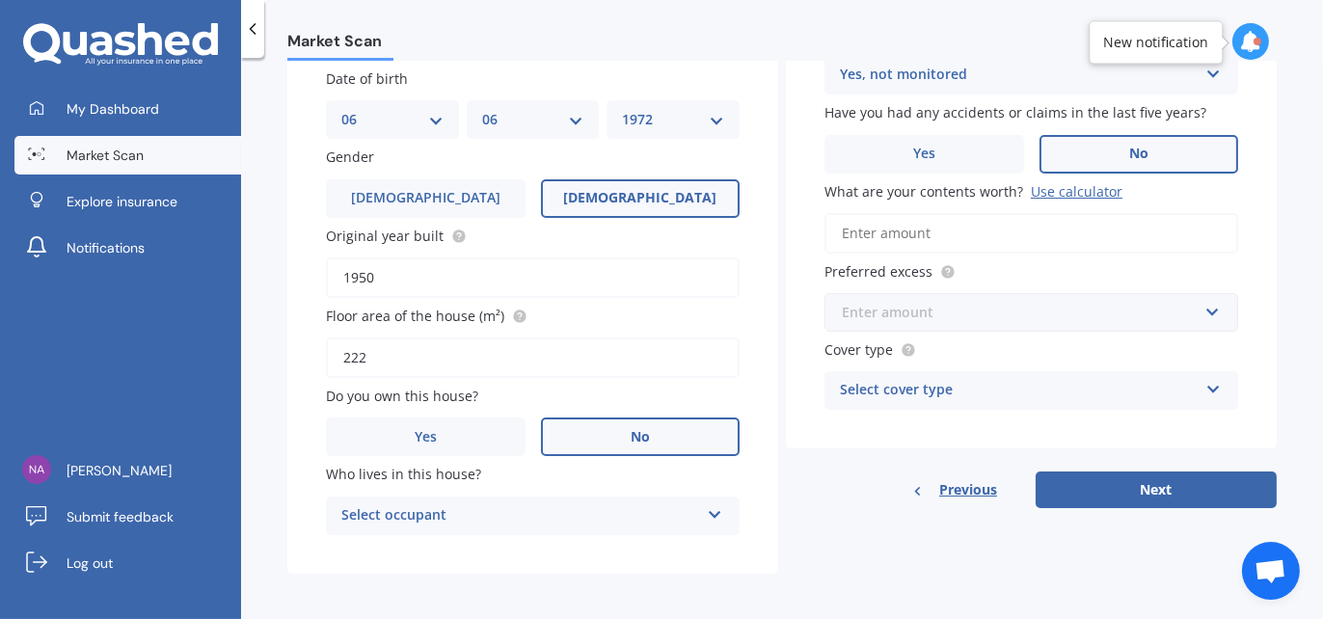
click at [1123, 324] on input "text" at bounding box center [1024, 312] width 396 height 37
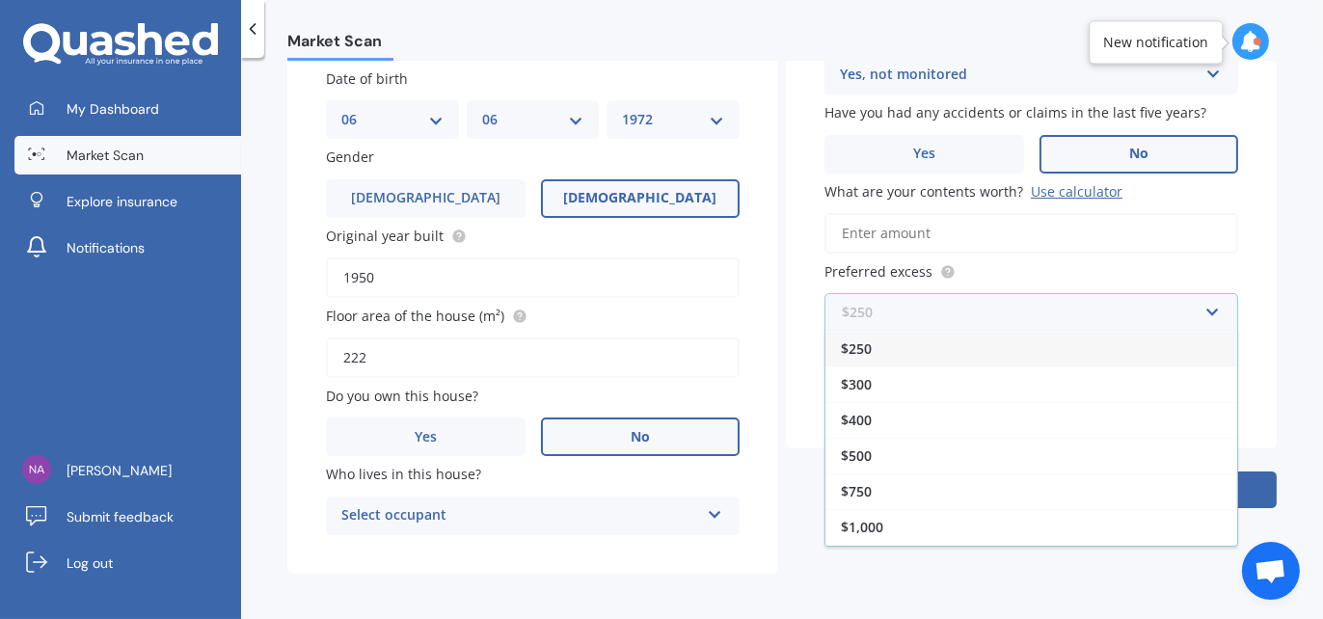
click at [1205, 313] on input "text" at bounding box center [1024, 312] width 396 height 37
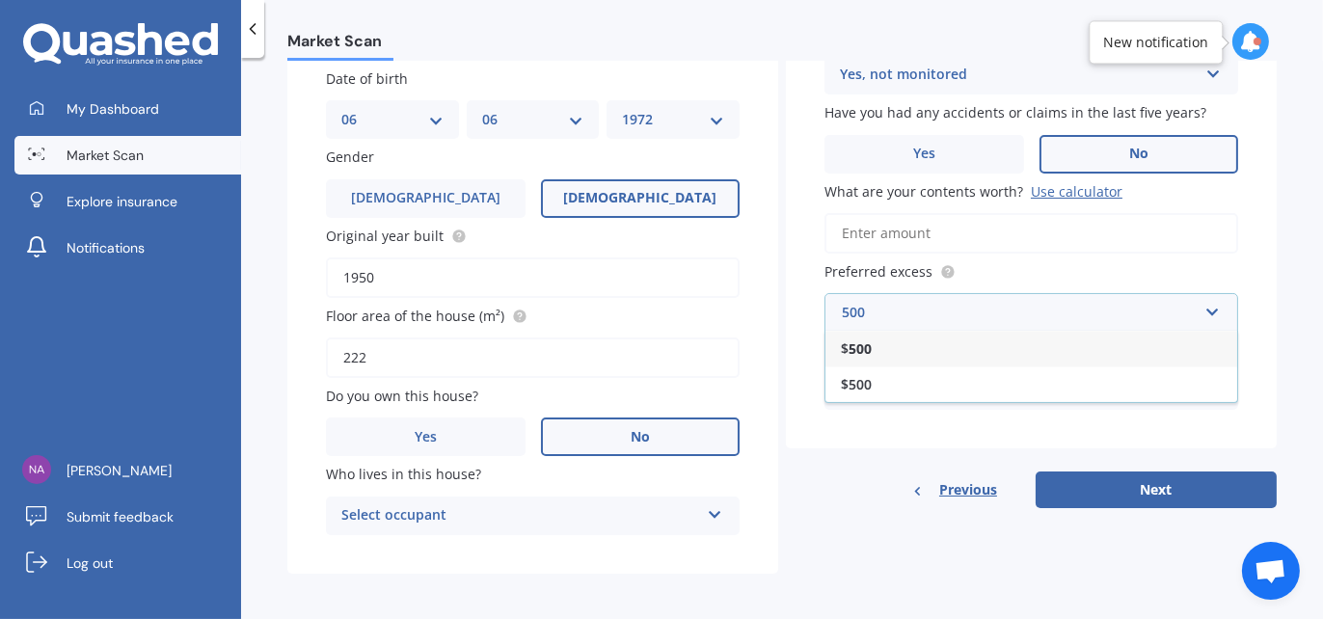
type input "500"
click at [924, 347] on div "$ 500" at bounding box center [1031, 349] width 412 height 36
click at [1109, 386] on div "Select cover type" at bounding box center [1019, 390] width 358 height 23
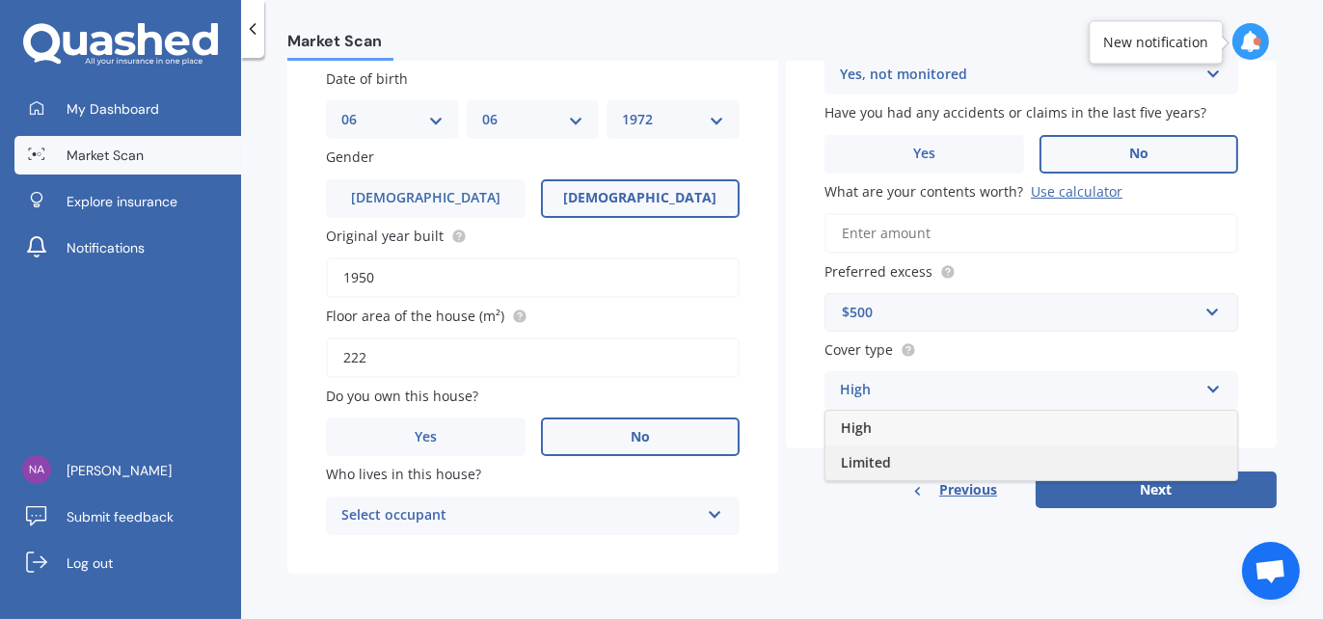
click at [1019, 466] on div "Limited" at bounding box center [1031, 462] width 412 height 35
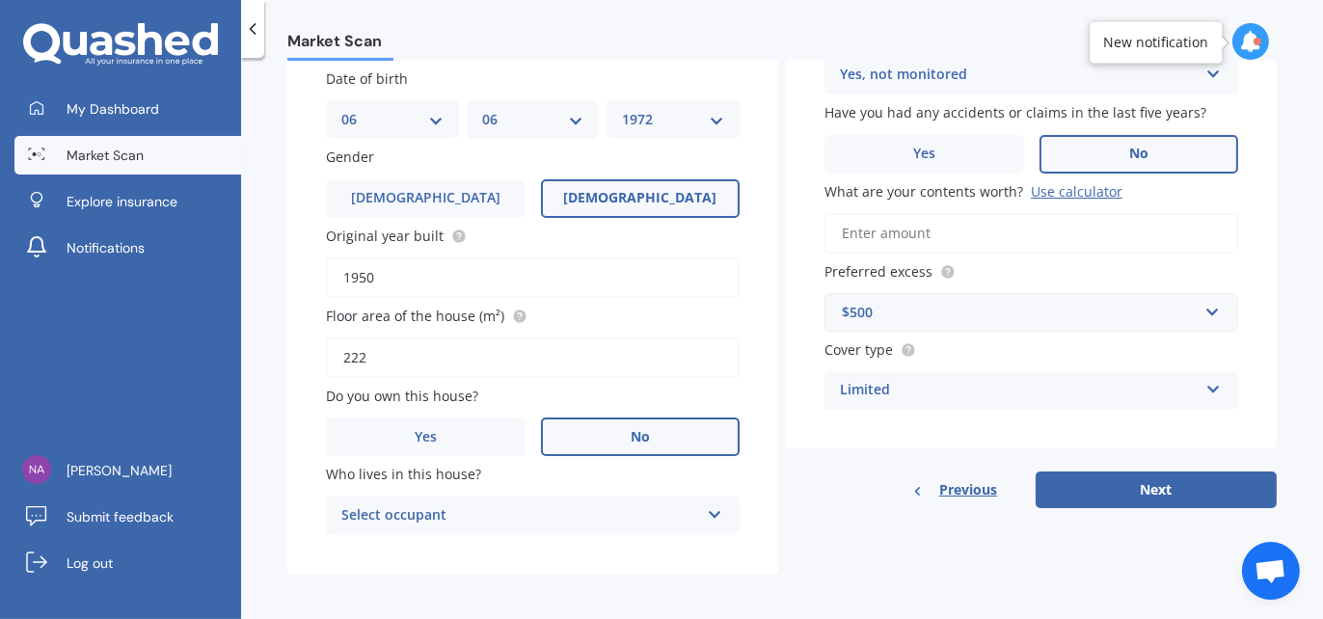
click at [713, 509] on icon at bounding box center [715, 510] width 16 height 13
click at [614, 553] on div "Tenant" at bounding box center [533, 553] width 412 height 35
click at [1184, 488] on button "Next" at bounding box center [1156, 490] width 241 height 37
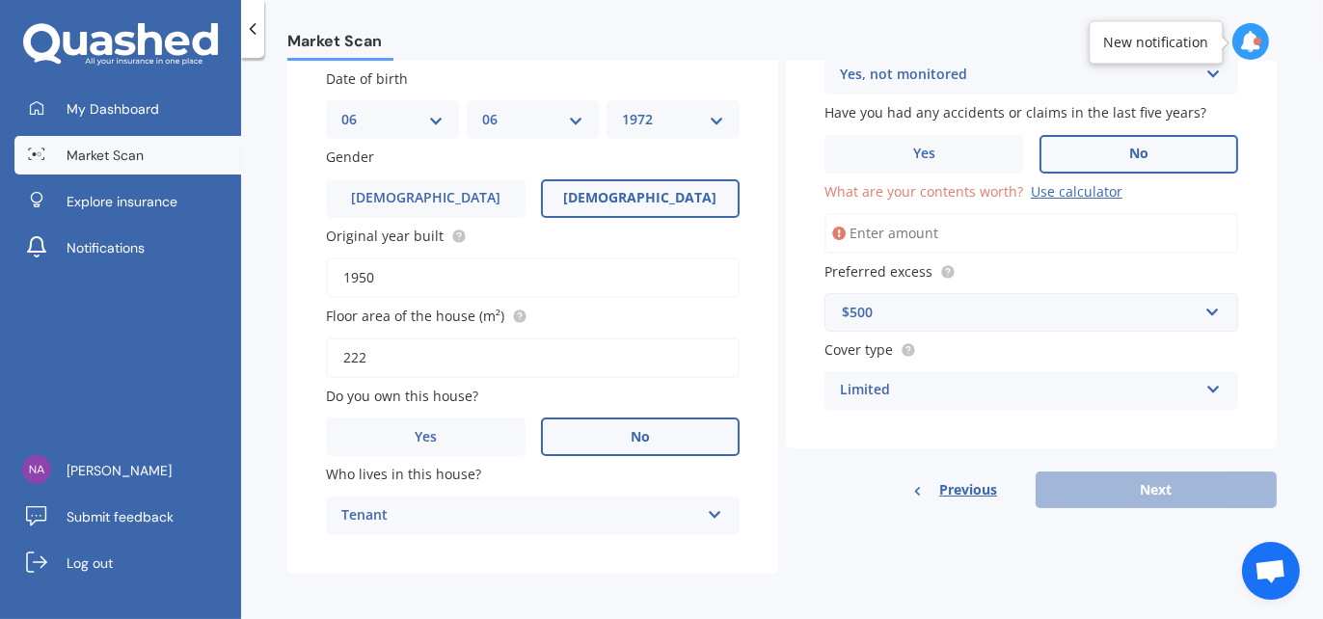
click at [951, 234] on input "What are your contents worth? Use calculator" at bounding box center [1031, 233] width 414 height 40
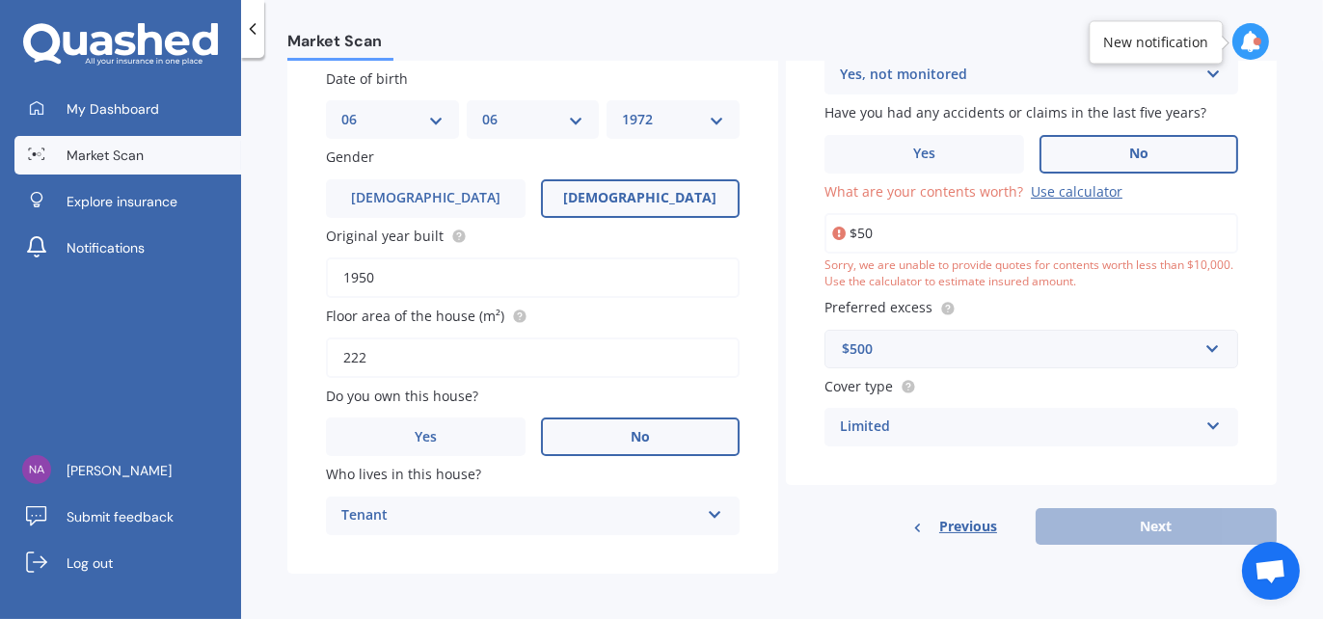
type input "$5"
type input "$4"
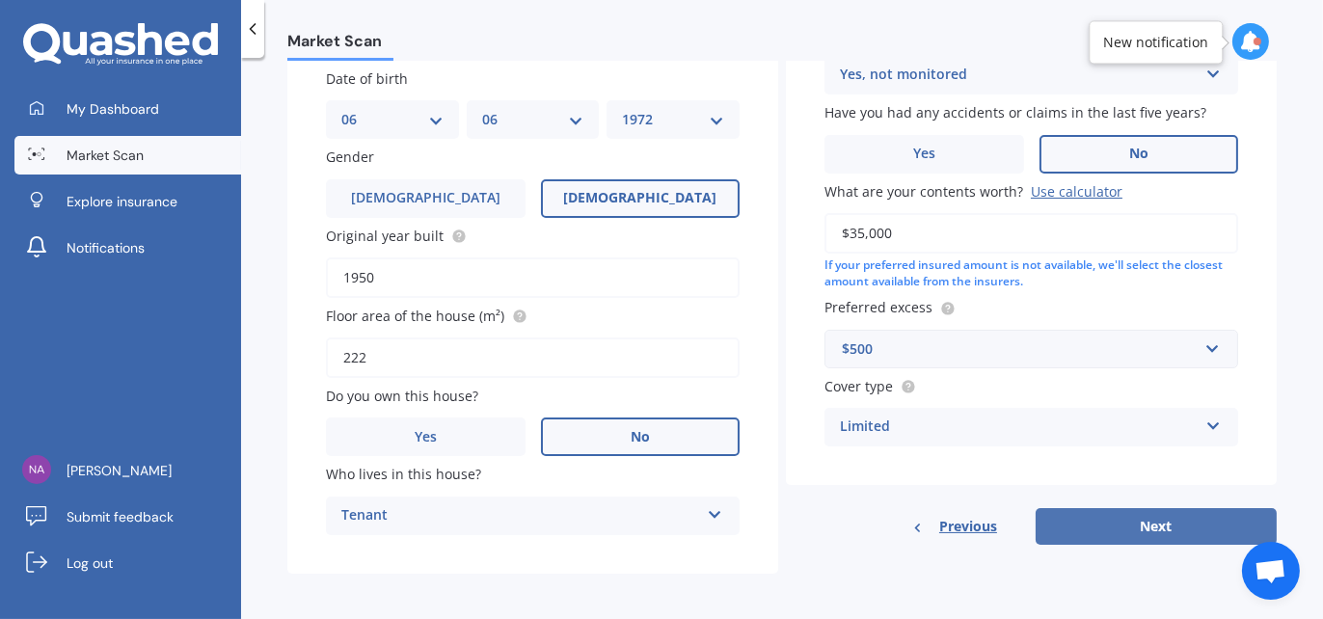
type input "$35,000"
click at [1143, 538] on button "Next" at bounding box center [1156, 526] width 241 height 37
select select "06"
select select "1972"
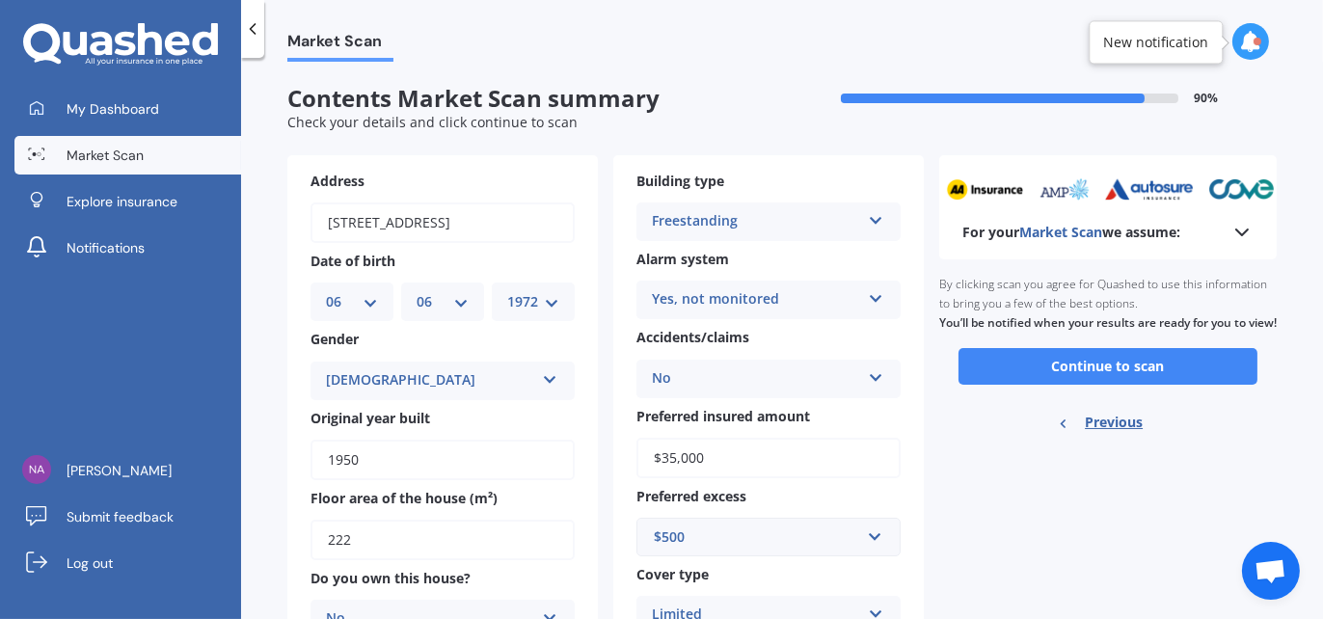
scroll to position [0, 0]
click at [1172, 385] on button "Continue to scan" at bounding box center [1107, 366] width 299 height 37
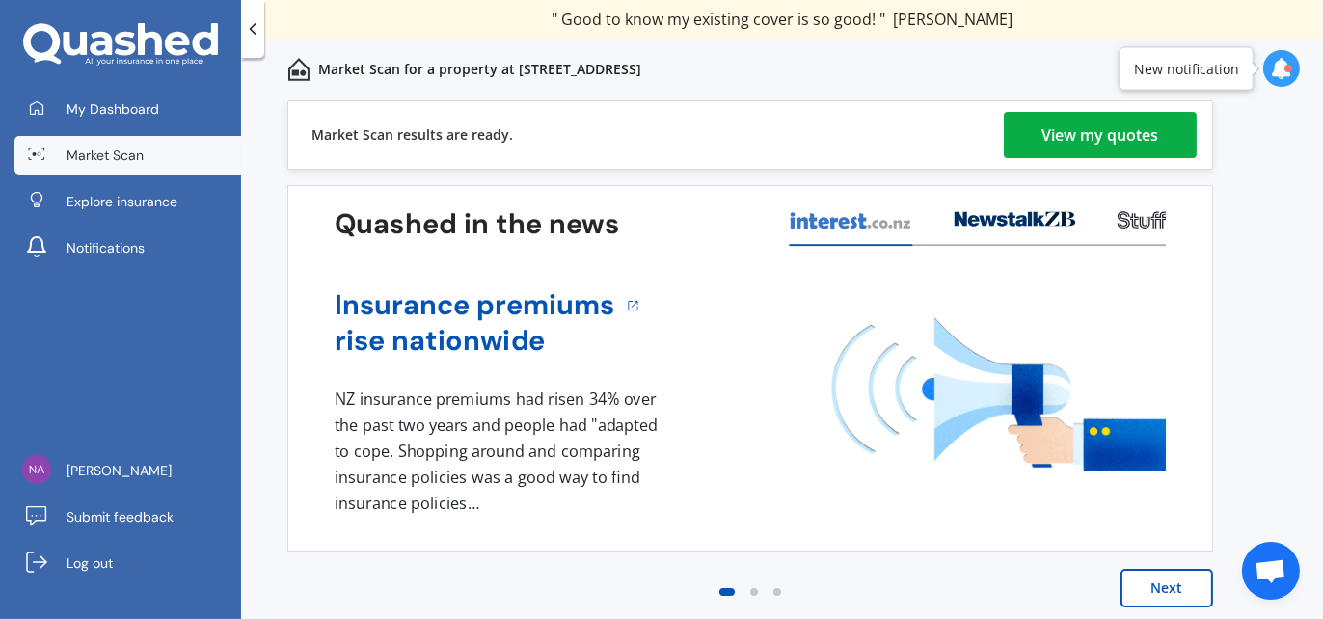
click at [1111, 133] on div "View my quotes" at bounding box center [1100, 135] width 117 height 46
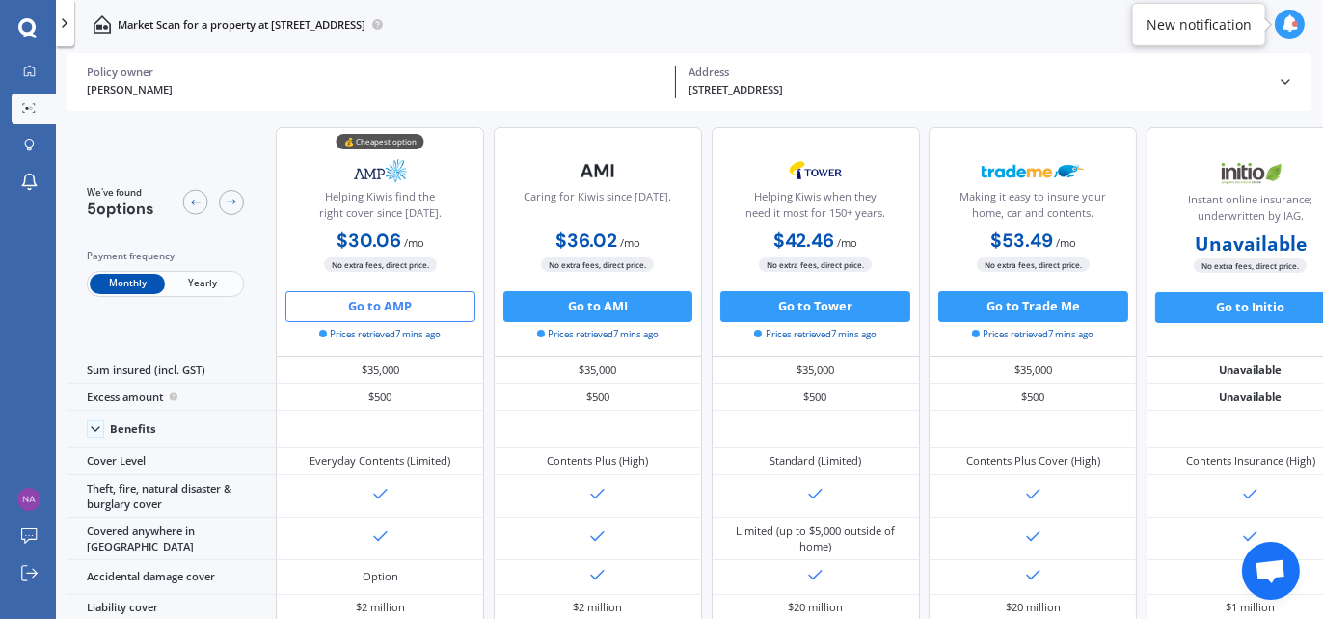
click at [428, 309] on button "Go to AMP" at bounding box center [380, 306] width 190 height 31
